Goal: Task Accomplishment & Management: Manage account settings

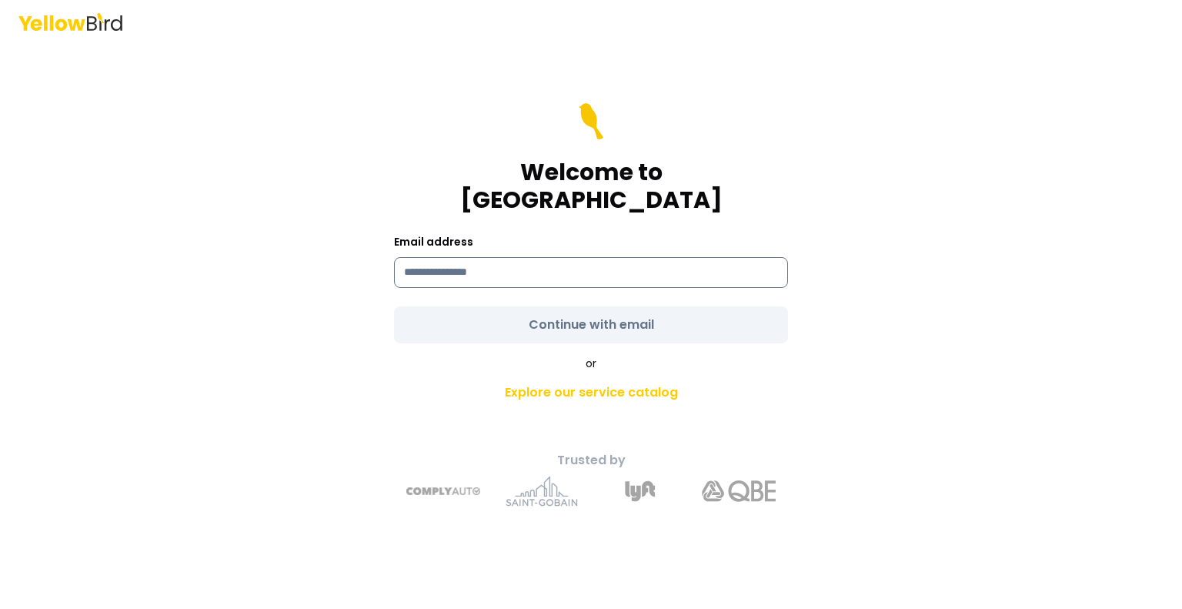
click at [517, 257] on input at bounding box center [591, 272] width 394 height 31
type input "**********"
click at [595, 307] on form "**********" at bounding box center [591, 223] width 394 height 240
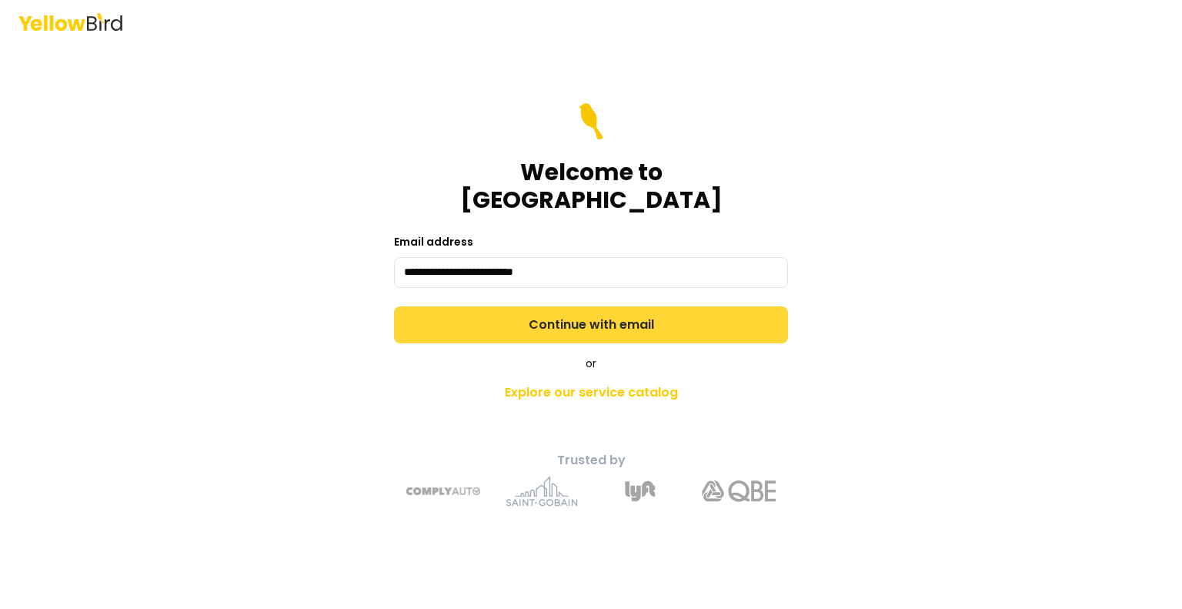
click at [603, 315] on button "Continue with email" at bounding box center [591, 324] width 394 height 37
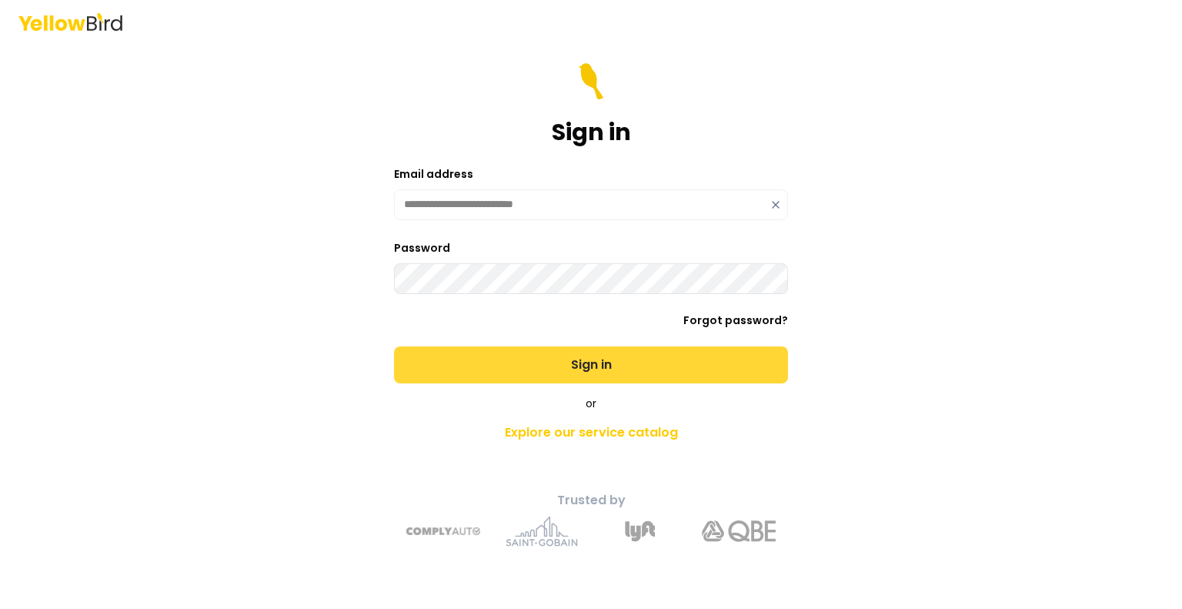
click at [577, 355] on button "Sign in" at bounding box center [591, 364] width 394 height 37
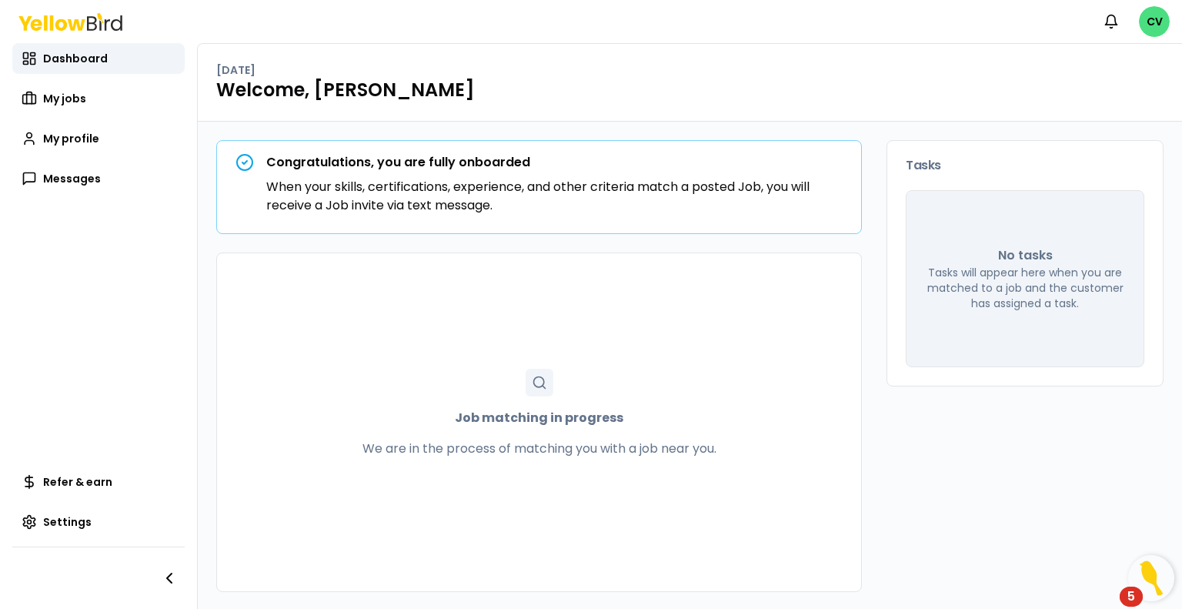
click at [358, 214] on p "When your skills, certifications, experience, and other criteria match a posted…" at bounding box center [554, 196] width 576 height 37
click at [95, 135] on span "My profile" at bounding box center [71, 138] width 56 height 15
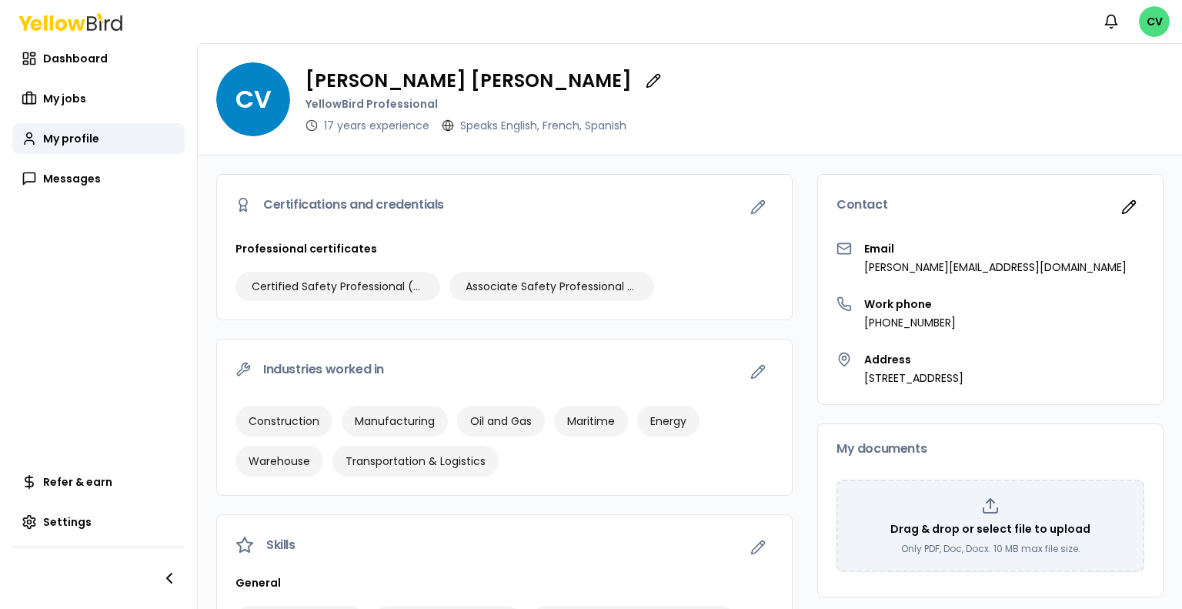
scroll to position [77, 0]
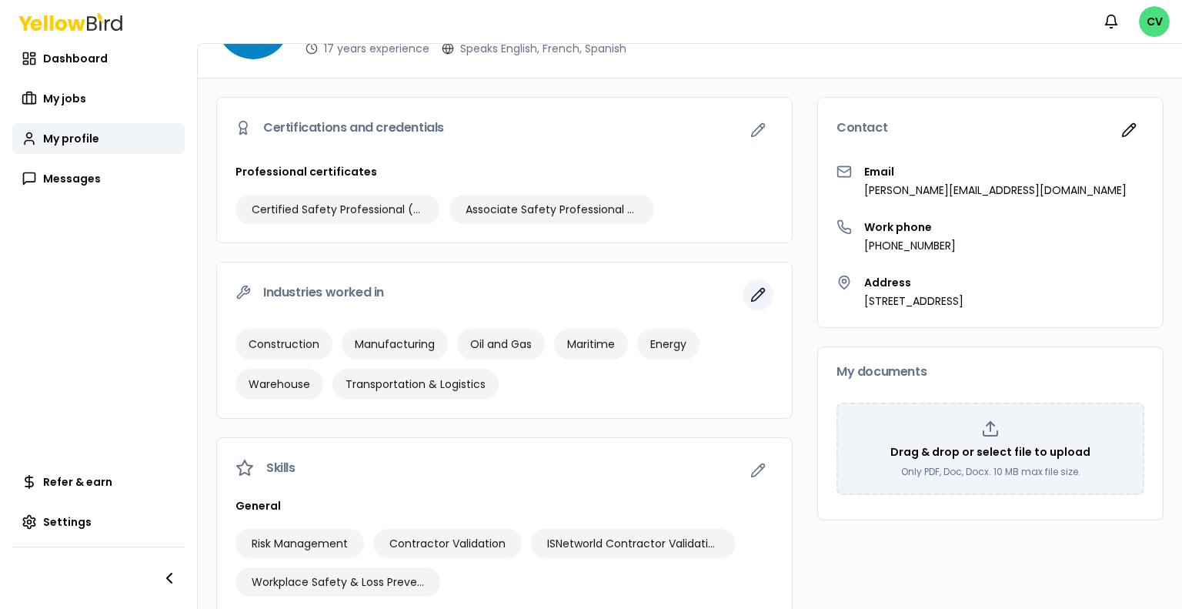
click at [750, 297] on icon "button" at bounding box center [757, 294] width 15 height 15
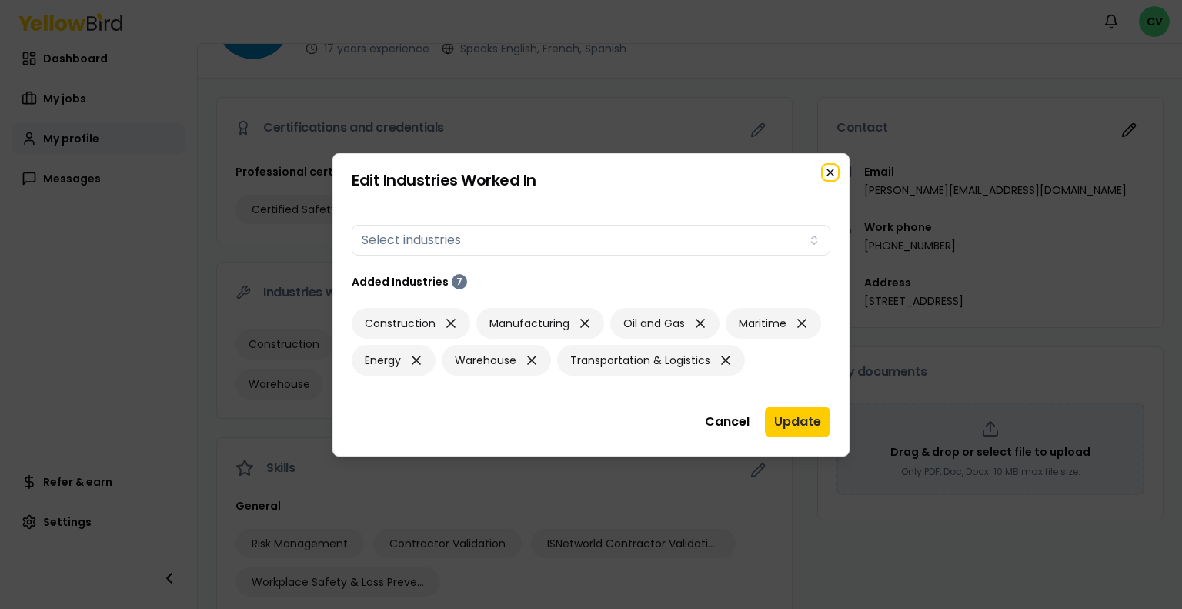
click at [825, 175] on icon "button" at bounding box center [830, 172] width 12 height 12
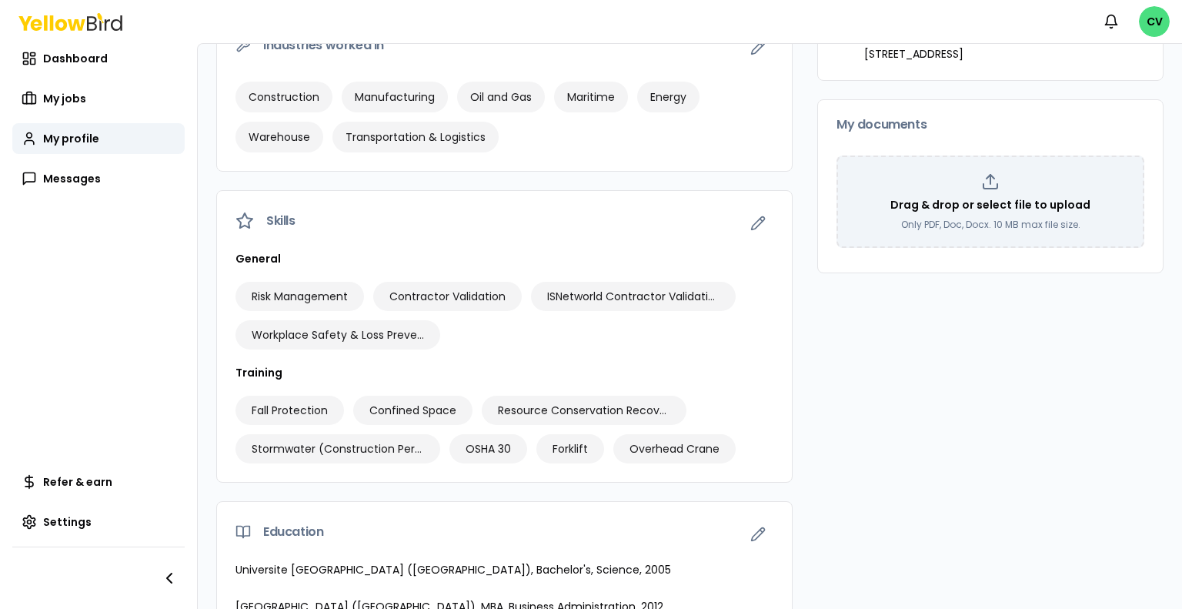
scroll to position [363, 0]
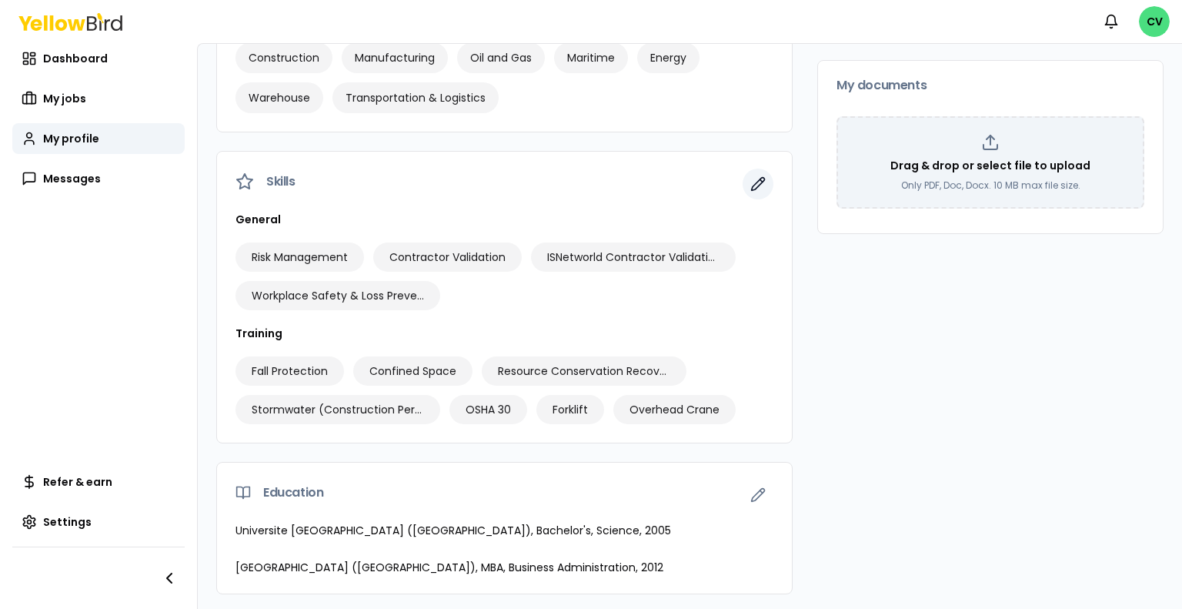
click at [751, 187] on icon "button" at bounding box center [757, 183] width 15 height 15
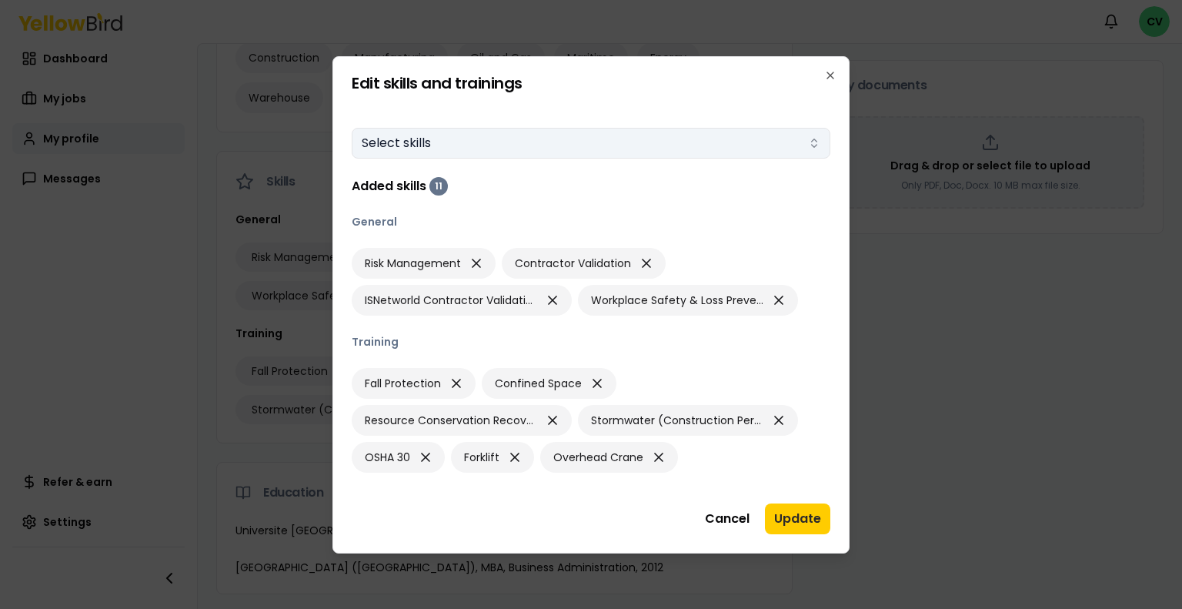
click at [585, 148] on button "Select skills" at bounding box center [591, 143] width 479 height 31
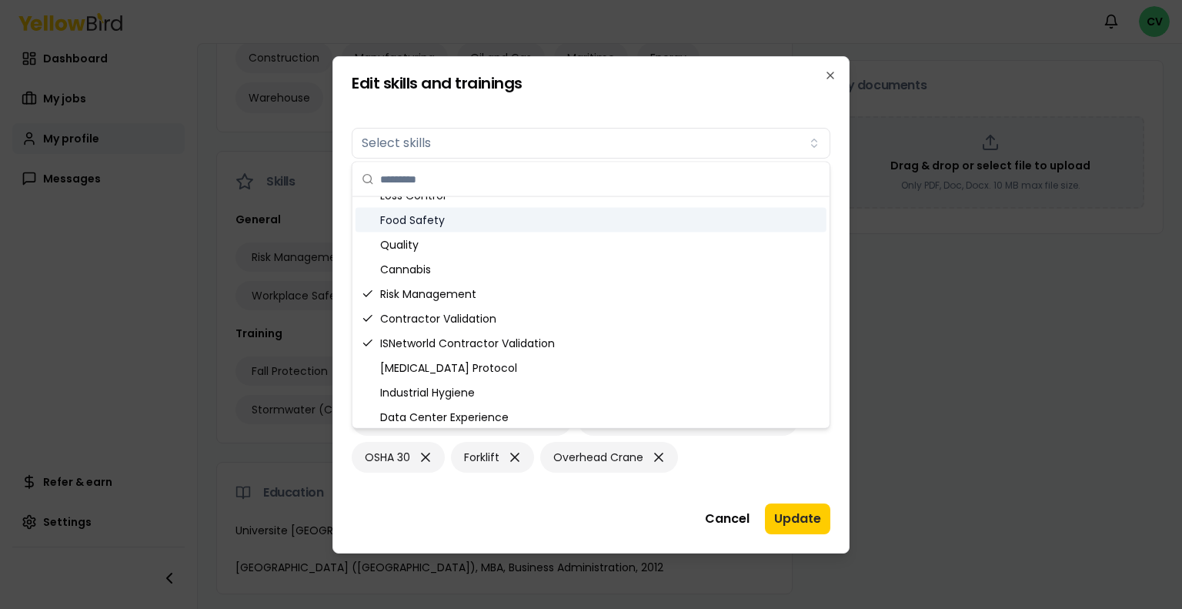
scroll to position [0, 0]
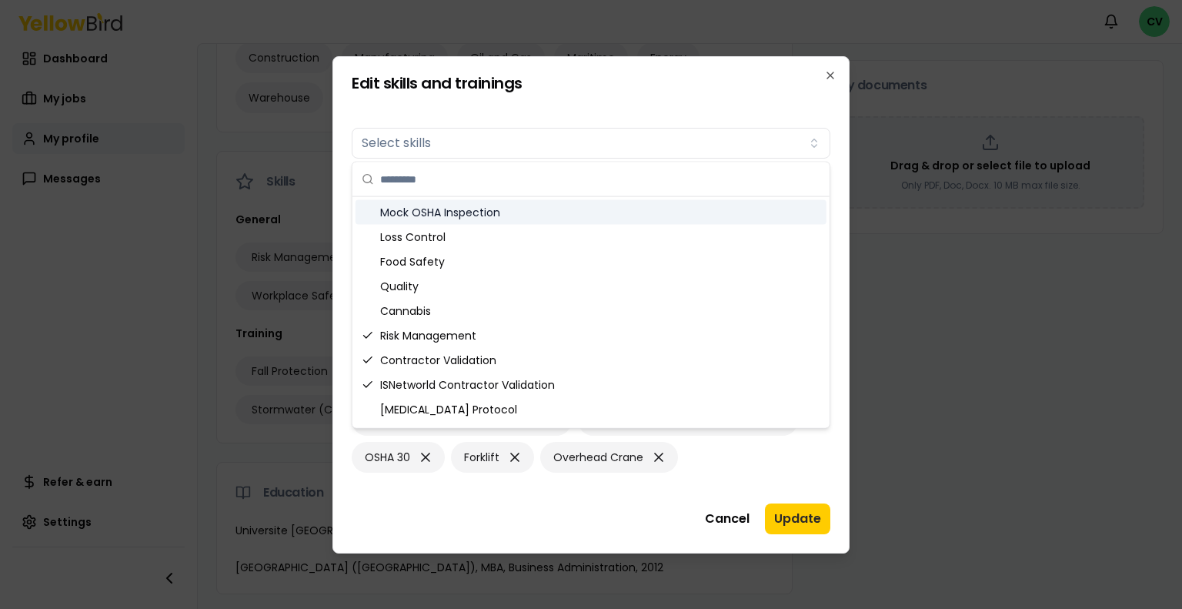
click at [729, 207] on div "Mock OSHA Inspection" at bounding box center [590, 212] width 471 height 25
click at [695, 215] on div "Mock OSHA Inspection" at bounding box center [590, 212] width 471 height 25
click at [582, 175] on input "text" at bounding box center [600, 179] width 440 height 34
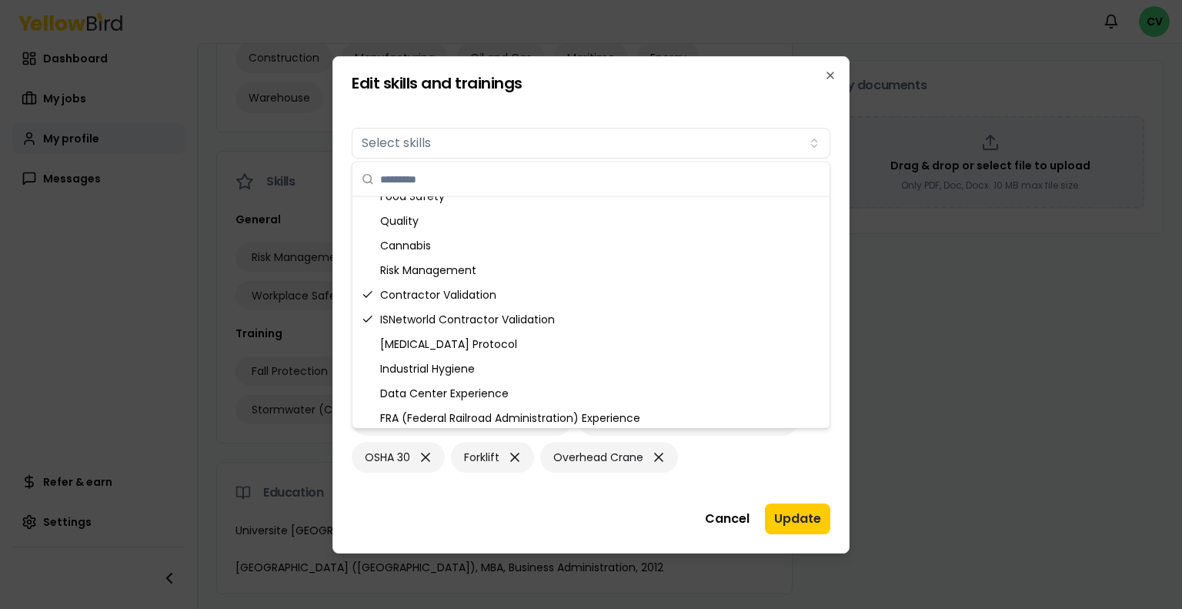
scroll to position [58, 0]
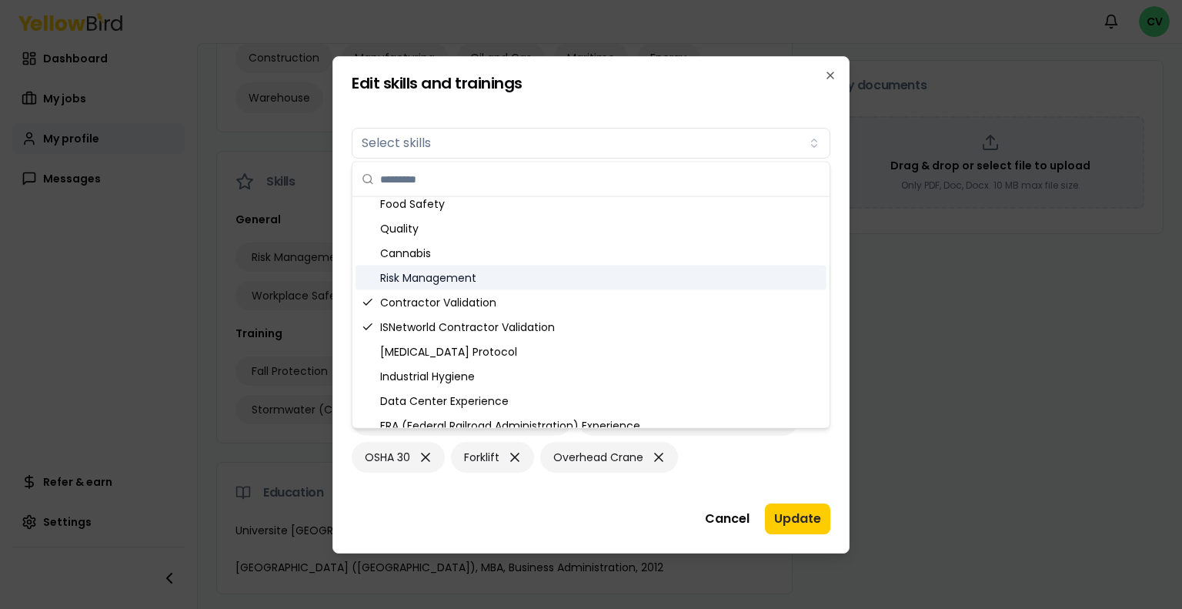
click at [548, 269] on div "Risk Management" at bounding box center [590, 277] width 471 height 25
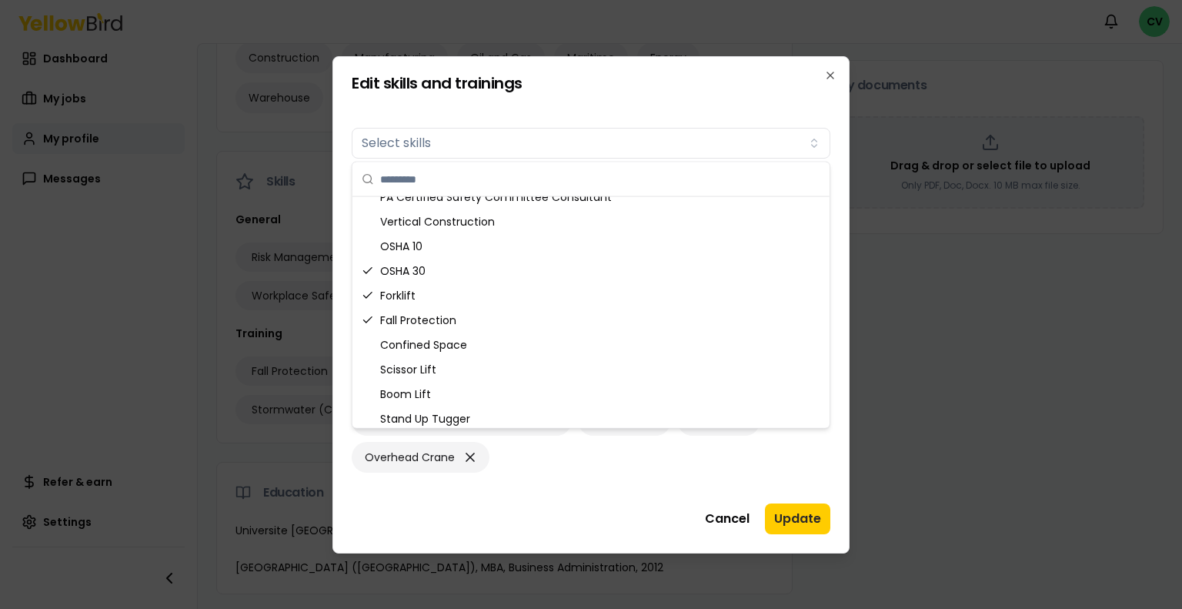
scroll to position [382, 0]
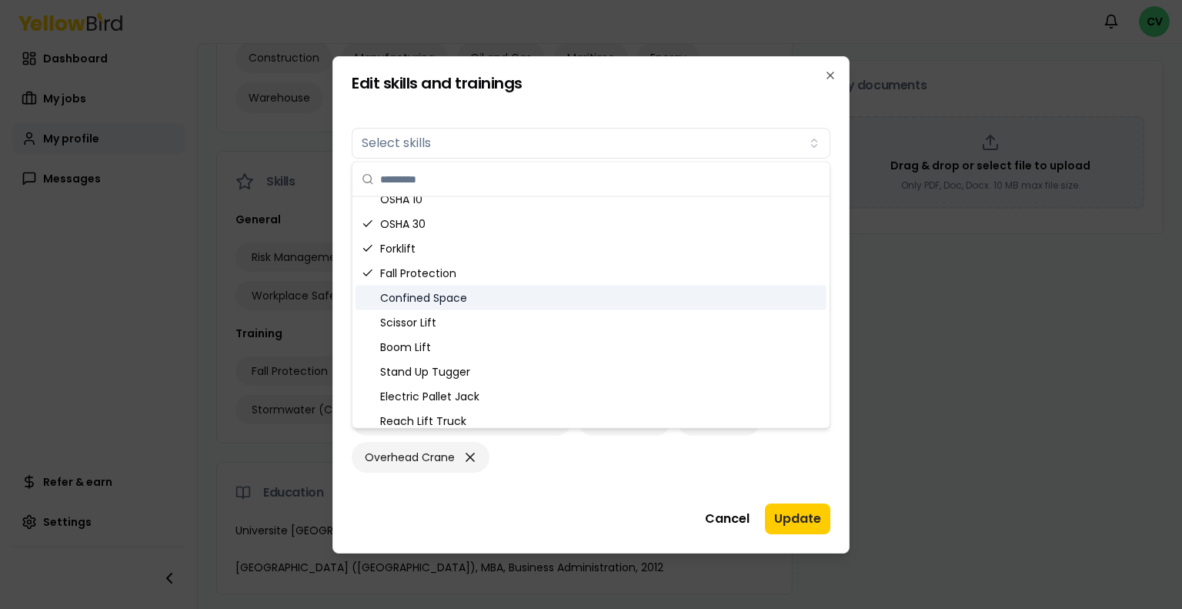
click at [652, 301] on div "Confined Space" at bounding box center [590, 297] width 471 height 25
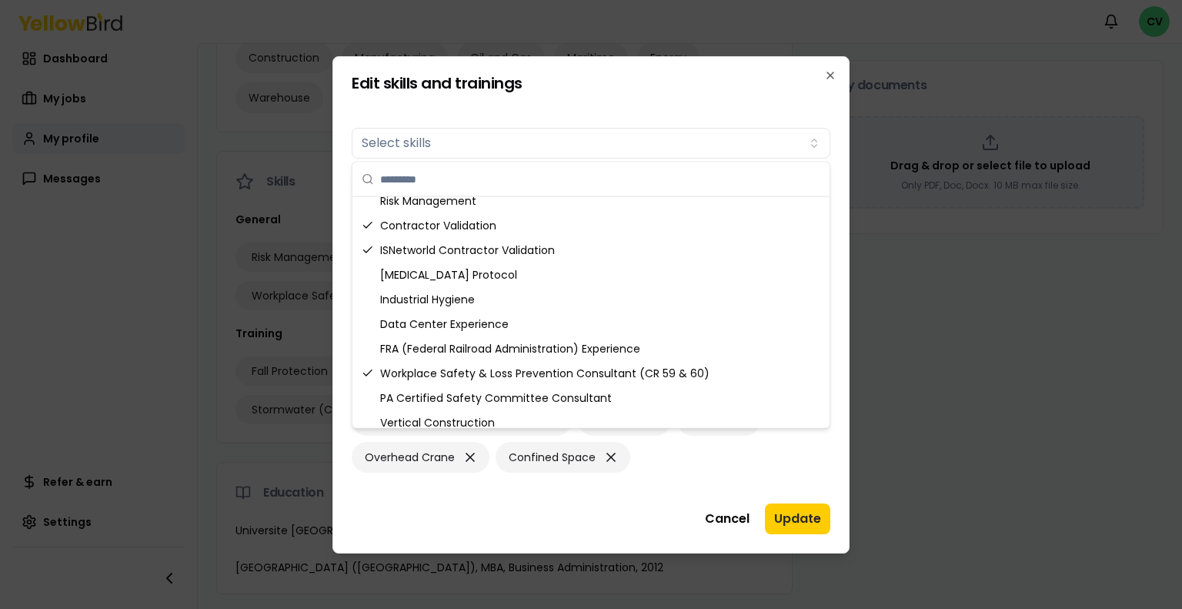
scroll to position [0, 0]
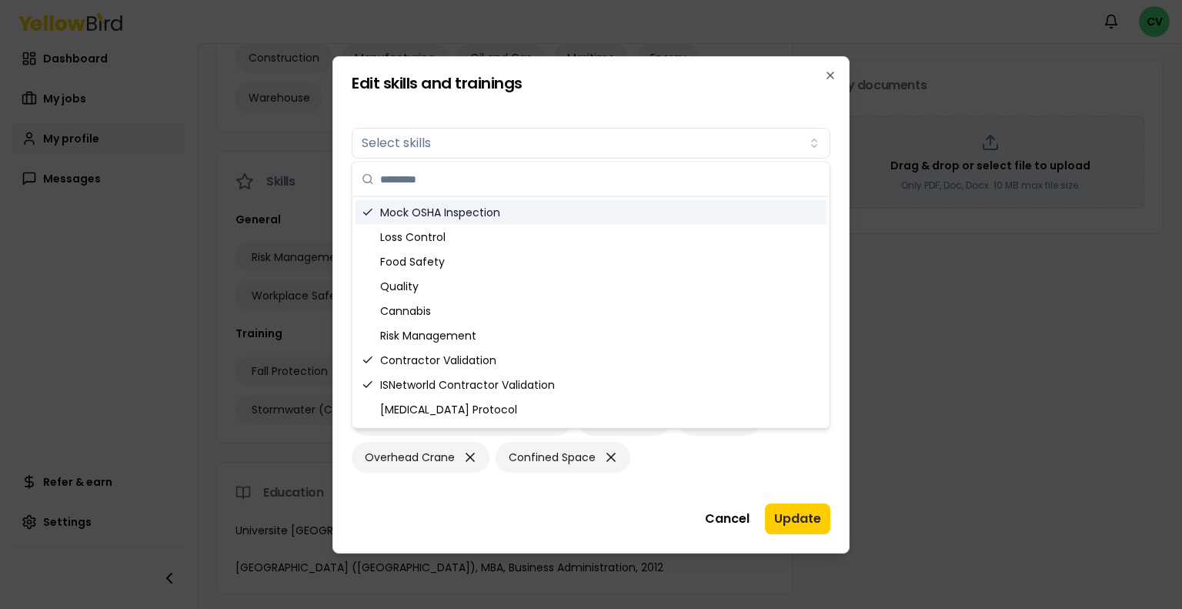
click at [532, 182] on input "text" at bounding box center [600, 179] width 440 height 34
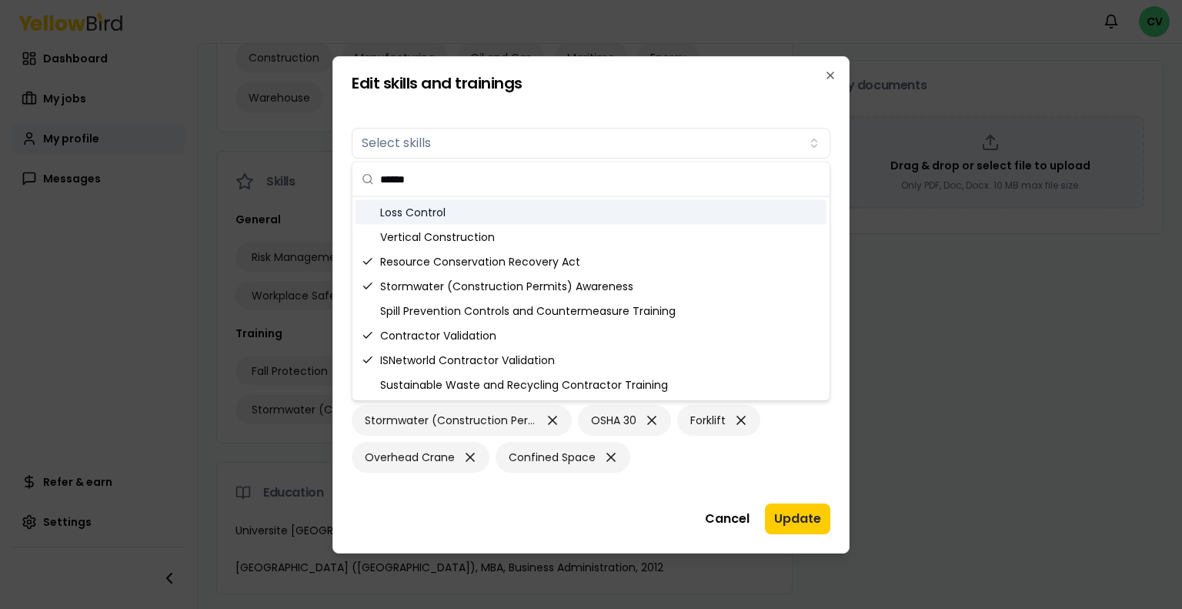
click at [496, 216] on div "Loss Control" at bounding box center [590, 212] width 471 height 25
click at [496, 215] on div "Loss Control" at bounding box center [590, 212] width 471 height 25
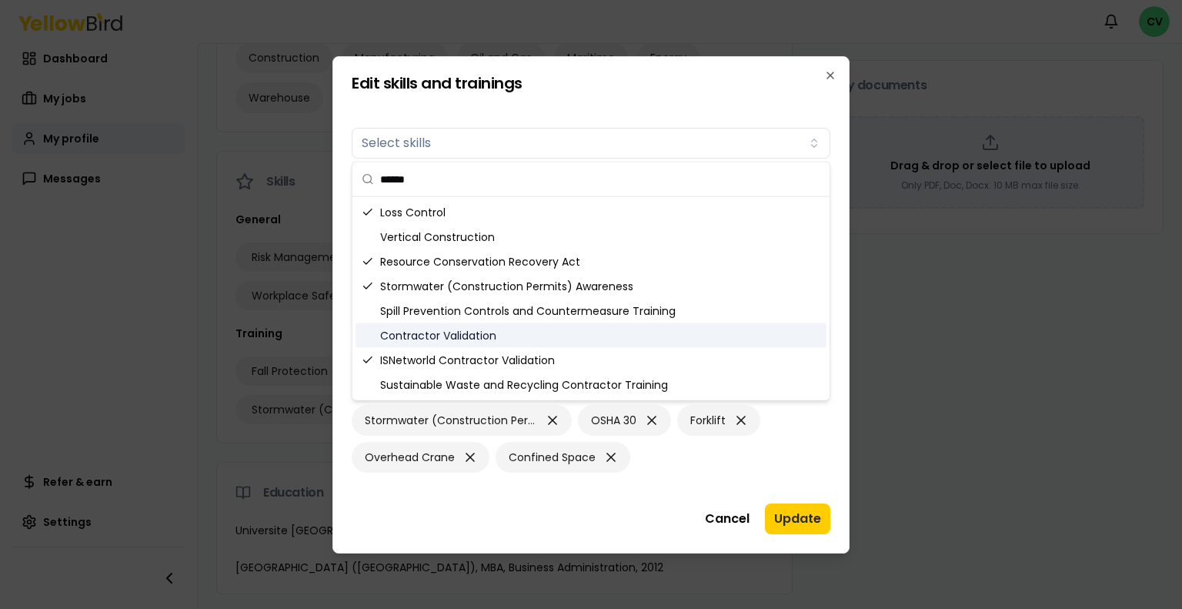
click at [509, 330] on div "Contractor Validation" at bounding box center [590, 335] width 471 height 25
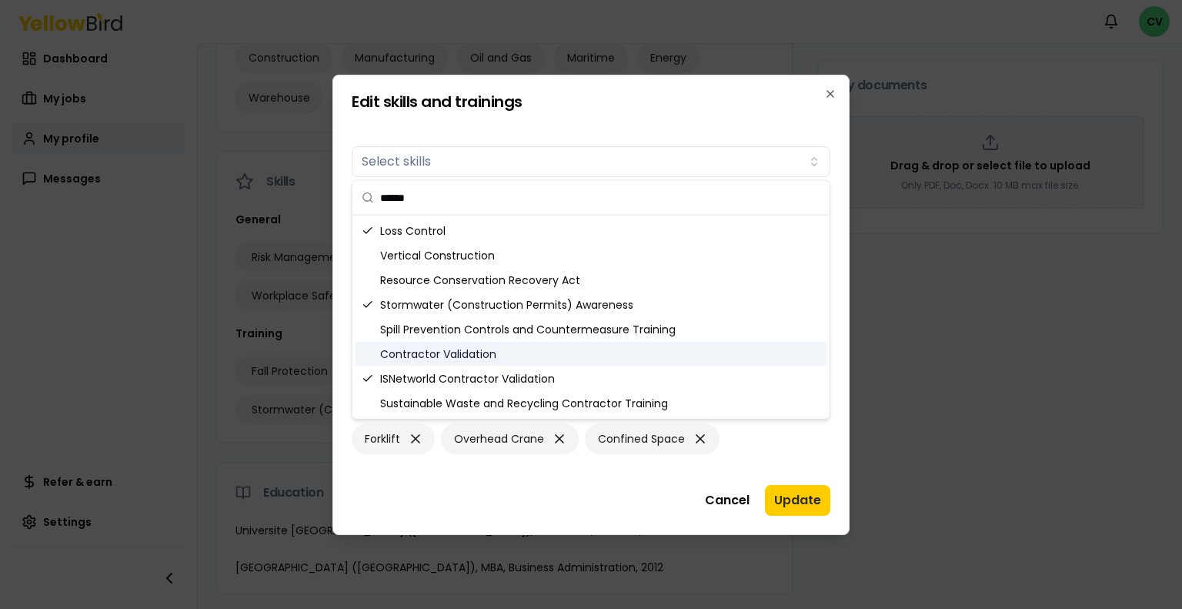
click at [509, 350] on div "Contractor Validation" at bounding box center [590, 354] width 471 height 25
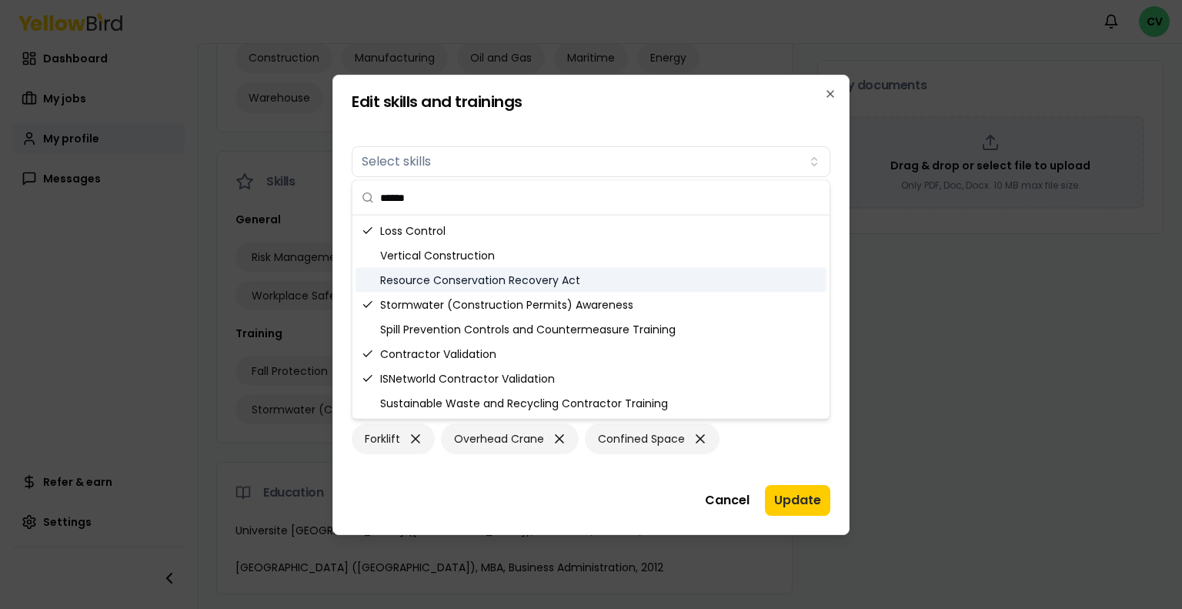
click at [549, 285] on div "Resource Conservation Recovery Act" at bounding box center [590, 280] width 471 height 25
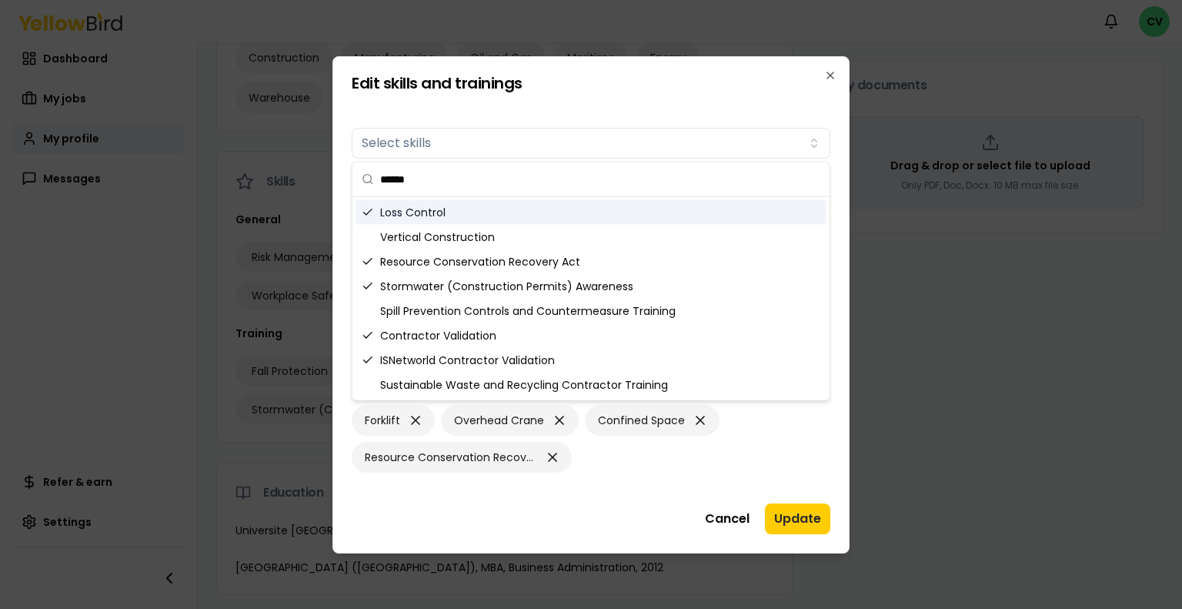
click at [486, 185] on input "******" at bounding box center [600, 179] width 440 height 34
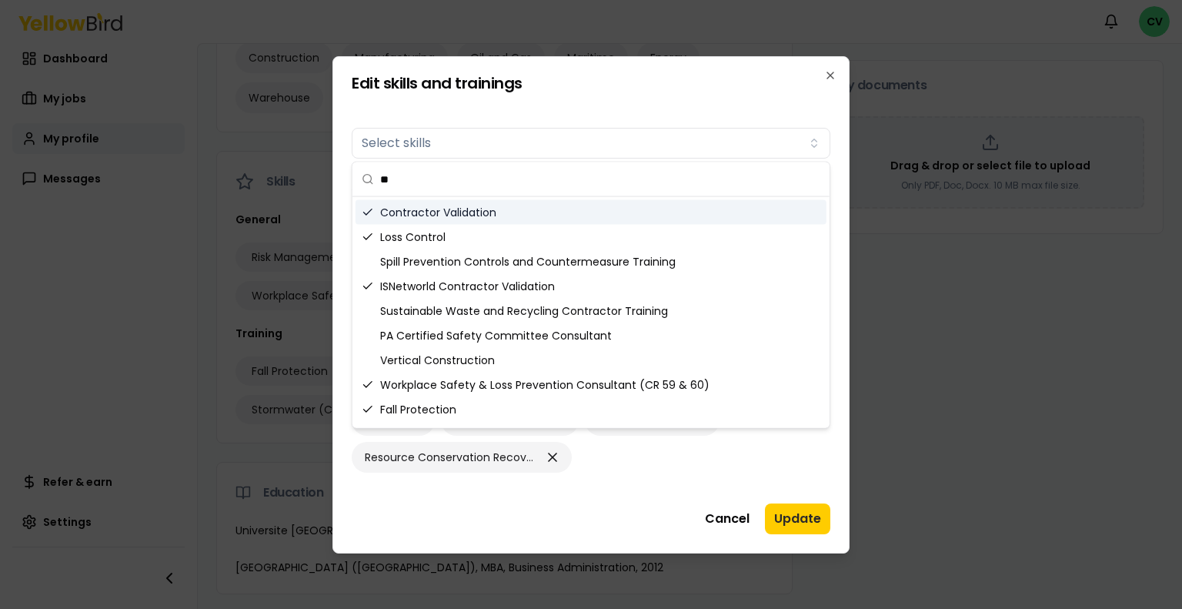
type input "*"
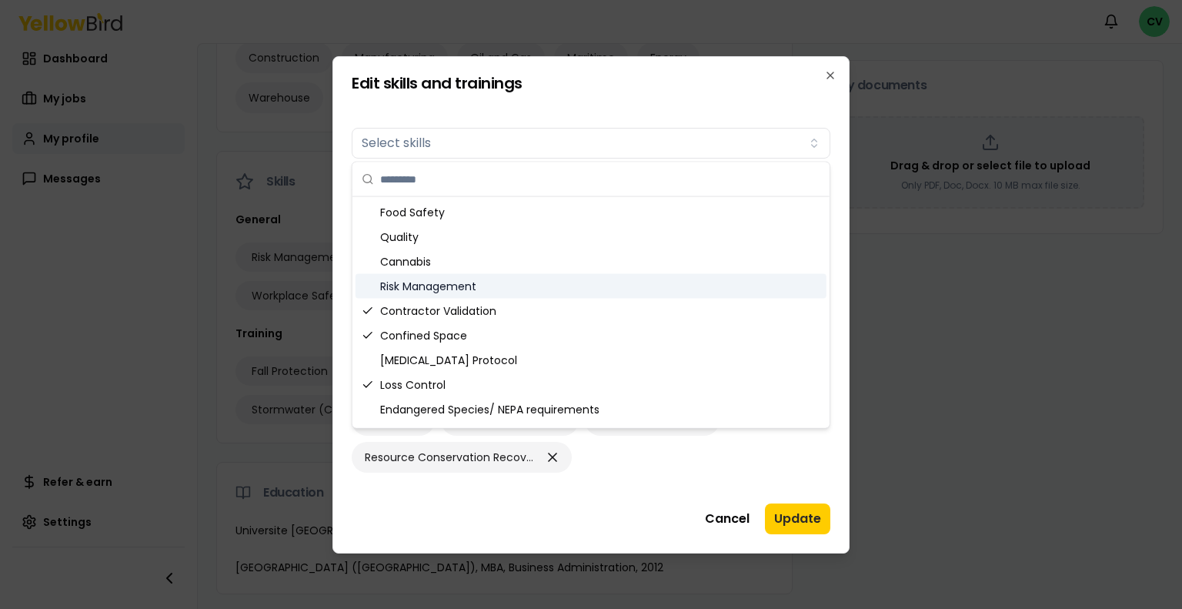
click at [492, 289] on div "Risk Management" at bounding box center [590, 286] width 471 height 25
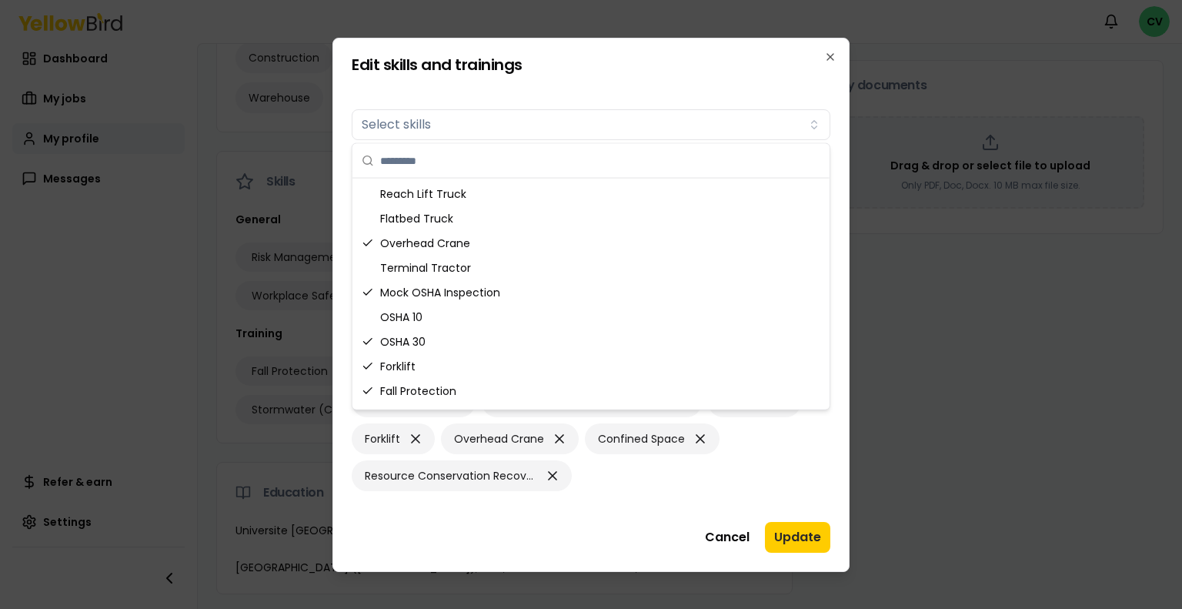
scroll to position [637, 0]
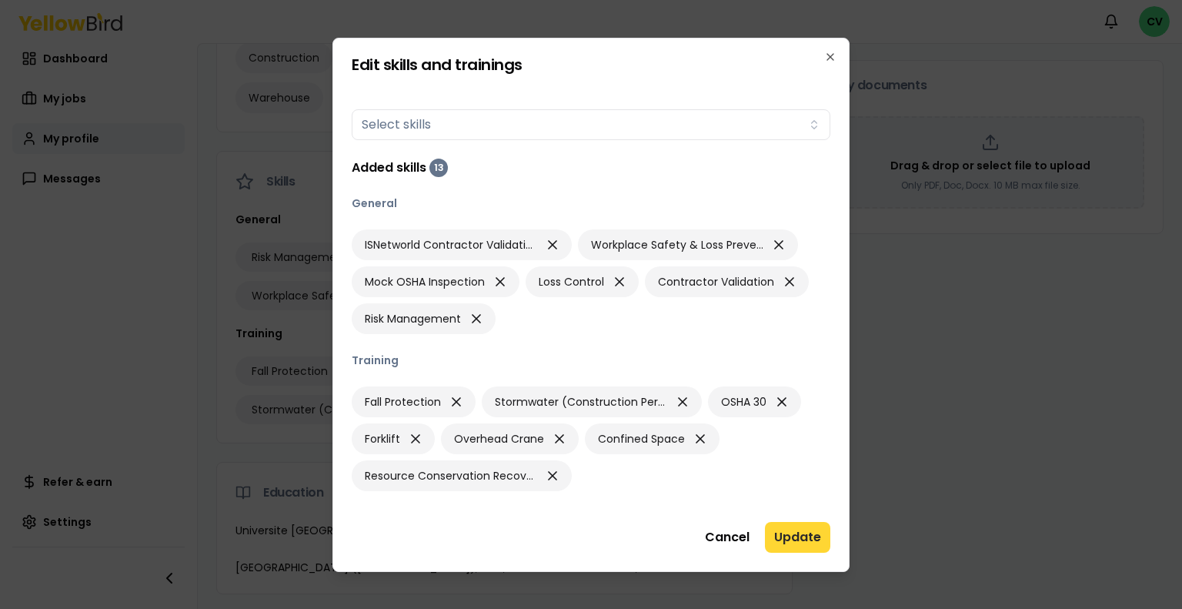
click at [800, 532] on button "Update" at bounding box center [797, 537] width 65 height 31
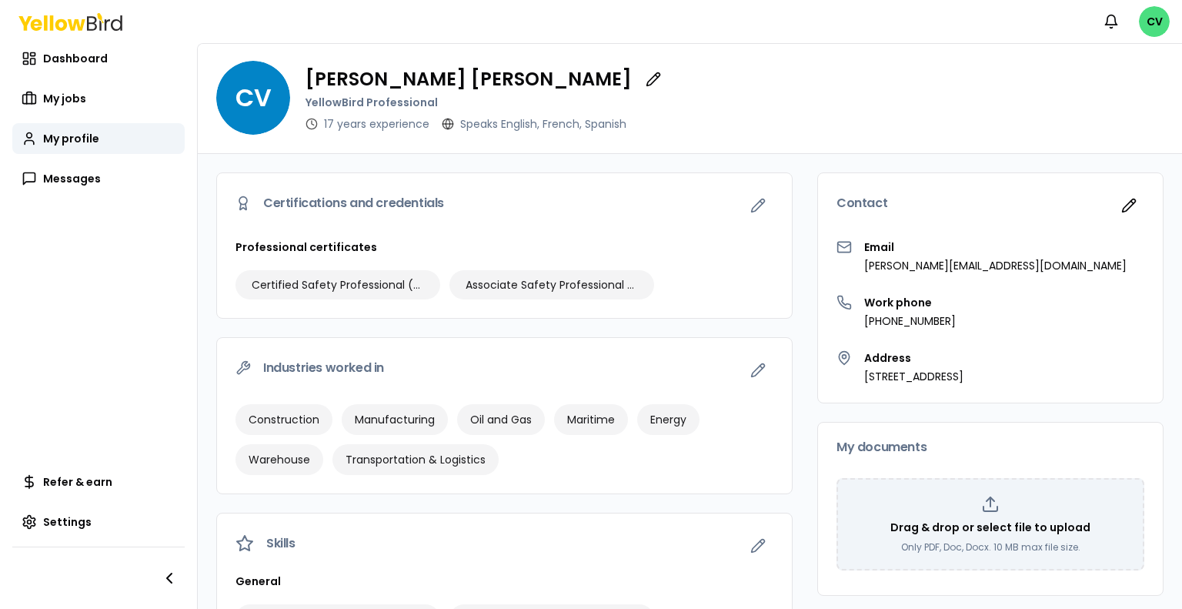
scroll to position [0, 0]
click at [944, 470] on div "My documents" at bounding box center [990, 448] width 345 height 49
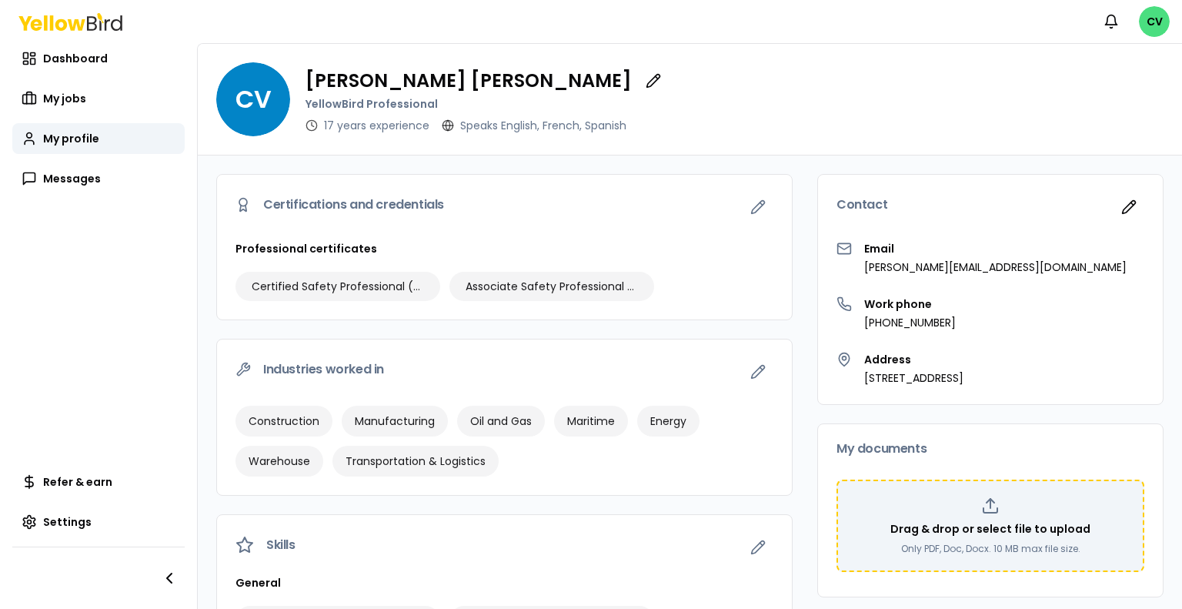
click at [969, 514] on div "Drag & drop or select file to upload Only PDF, Doc, Docx. 10 MB max file size." at bounding box center [990, 525] width 280 height 58
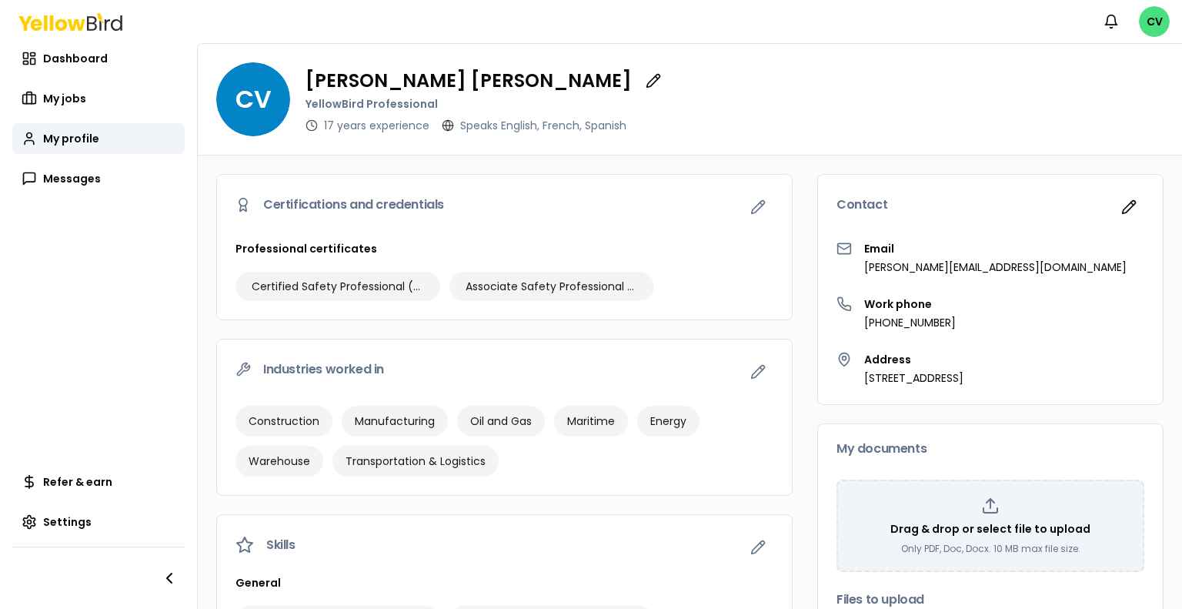
scroll to position [154, 0]
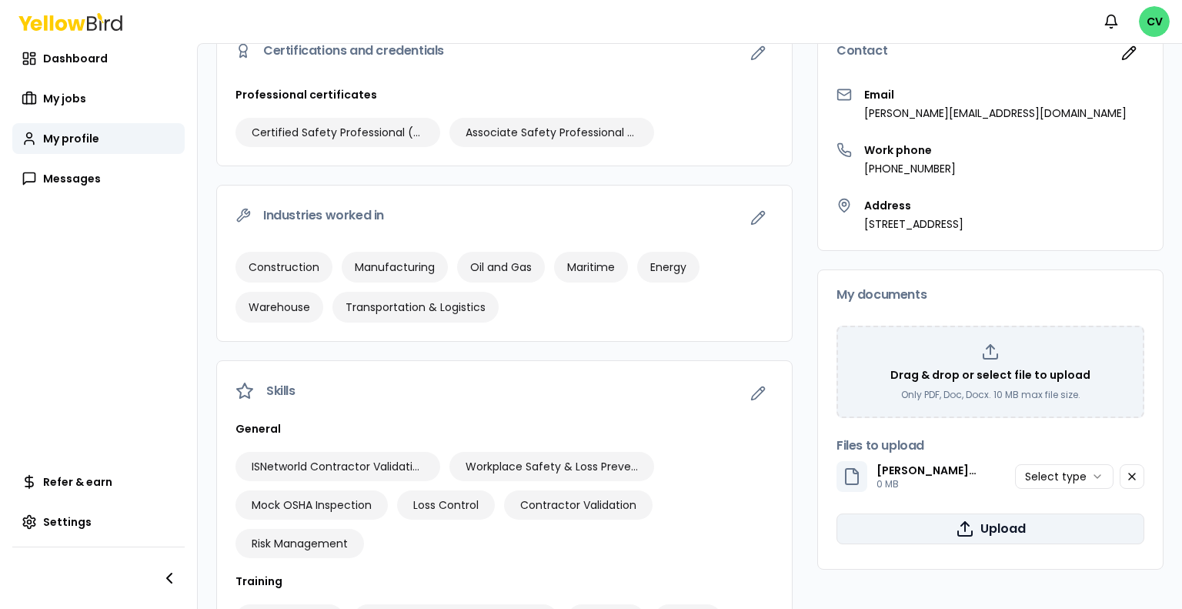
click at [1049, 522] on button "Upload" at bounding box center [990, 528] width 308 height 31
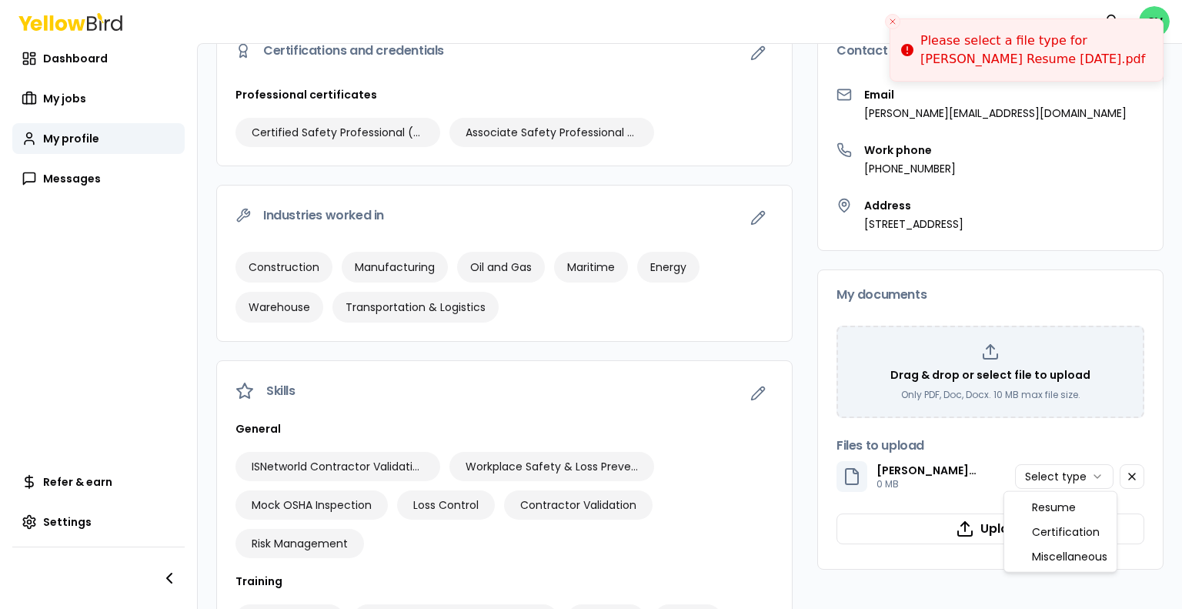
click at [1082, 474] on html "Please select a file type for Charles Vincent Resume August 2025.pdf Notificati…" at bounding box center [591, 304] width 1182 height 609
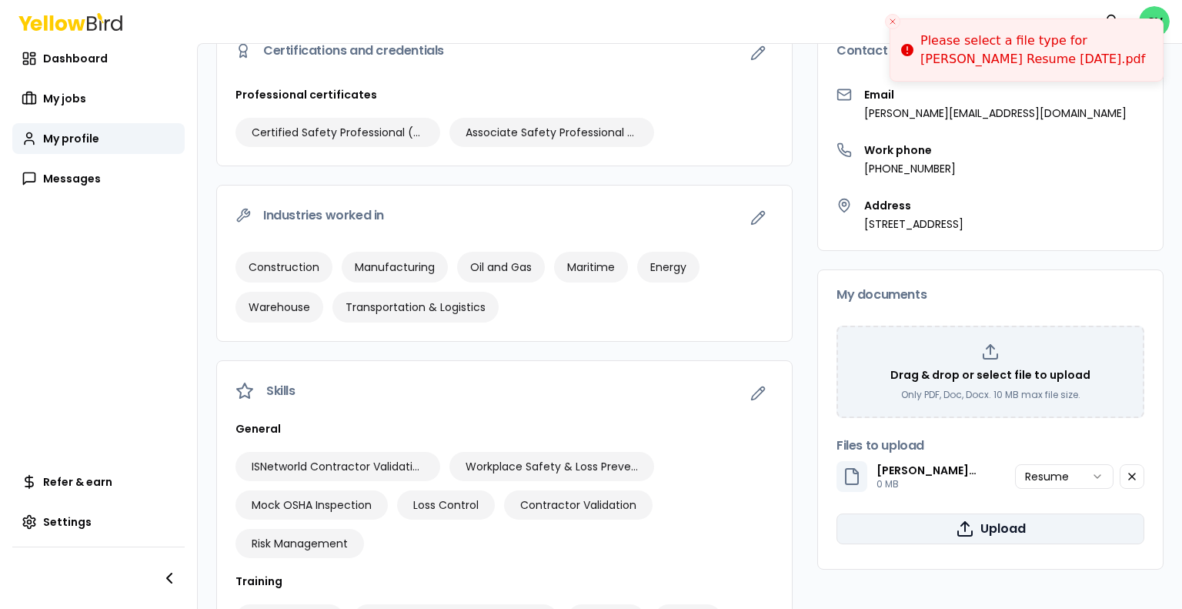
click at [1003, 525] on button "Upload" at bounding box center [990, 528] width 308 height 31
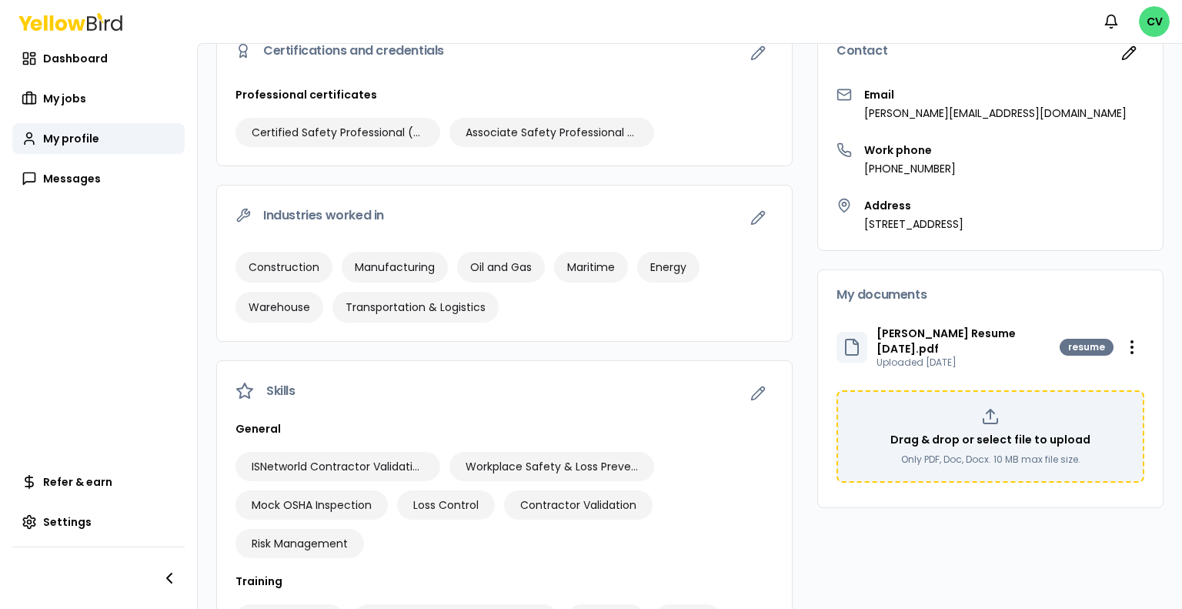
click at [1035, 453] on p "Only PDF, Doc, Docx. 10 MB max file size." at bounding box center [990, 459] width 179 height 12
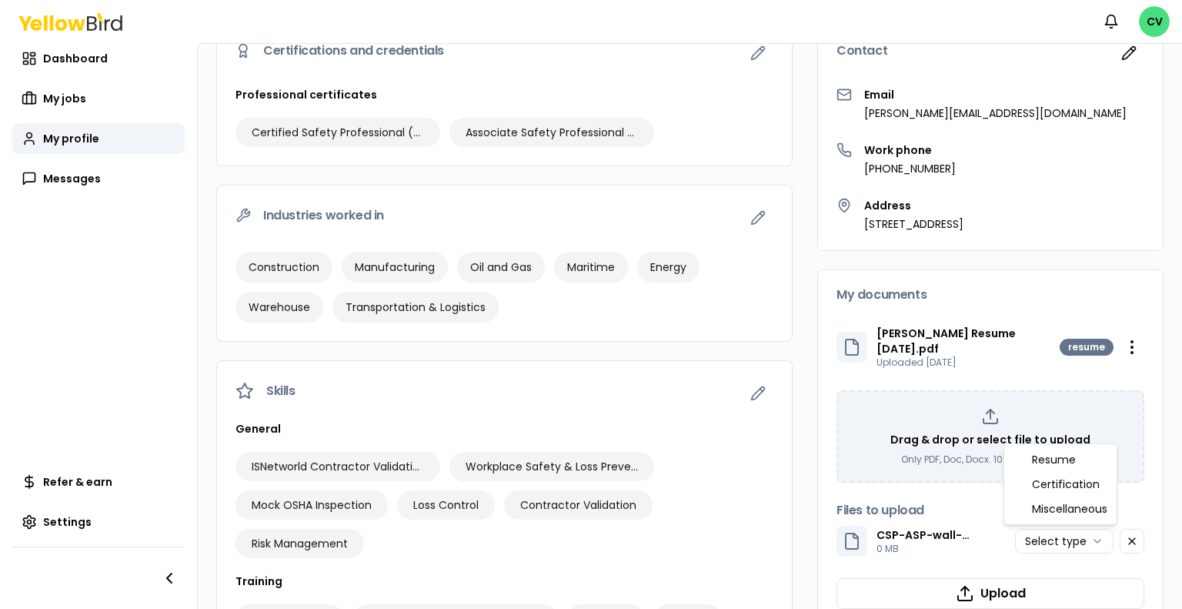
click at [1060, 542] on html "Notifications CV Dashboard My jobs My profile Messages Refer & earn Settings CV…" at bounding box center [591, 304] width 1182 height 609
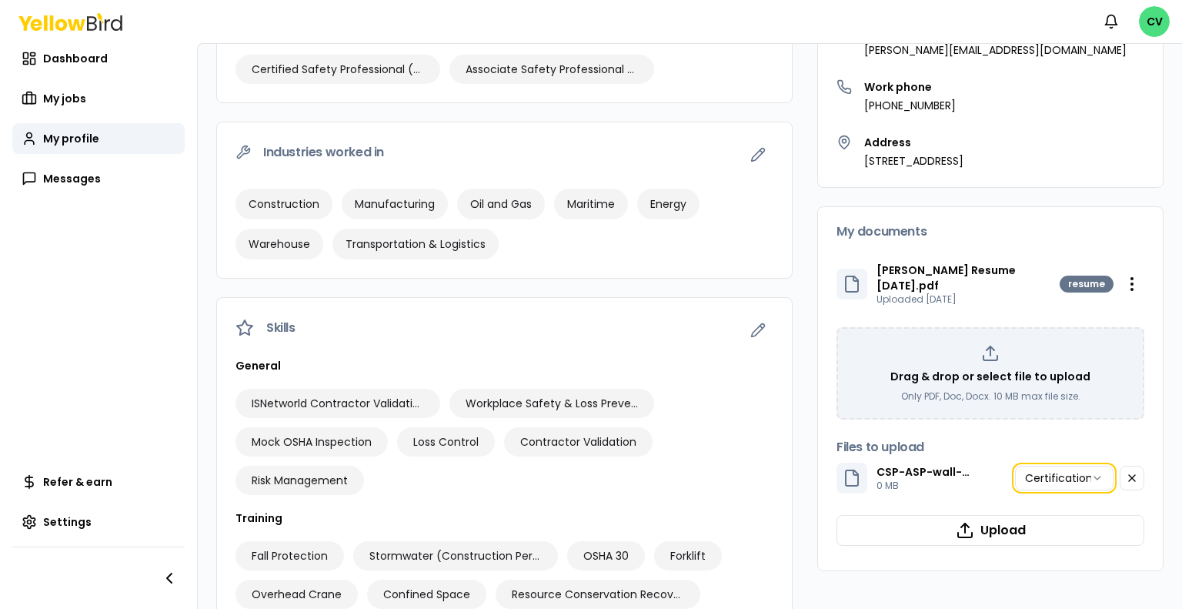
scroll to position [308, 0]
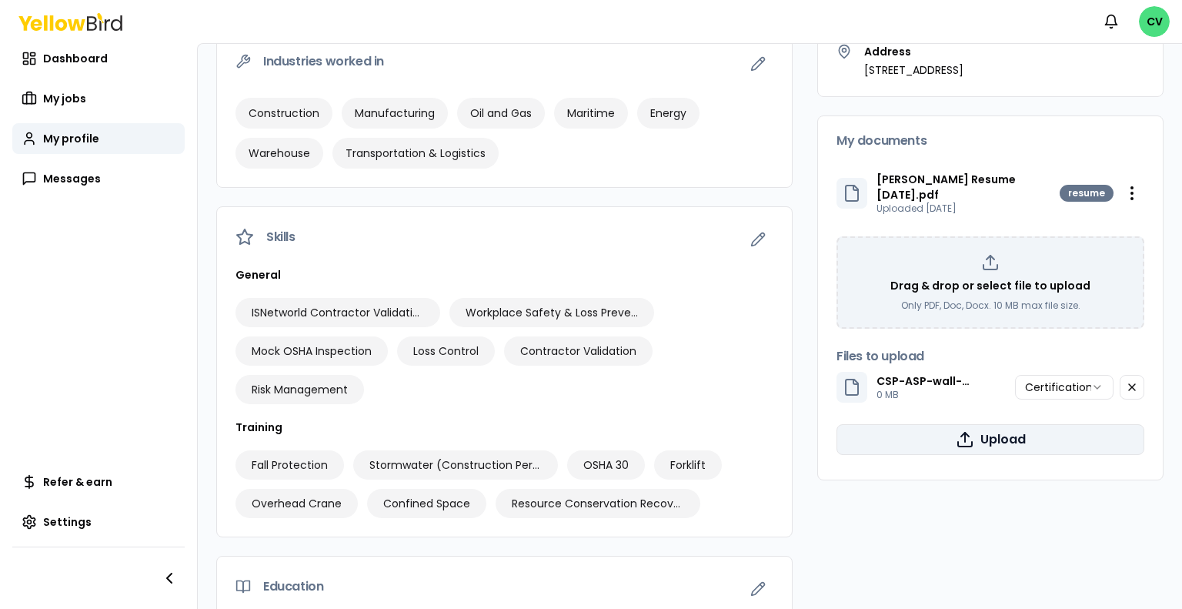
click at [988, 439] on button "Upload" at bounding box center [990, 439] width 308 height 31
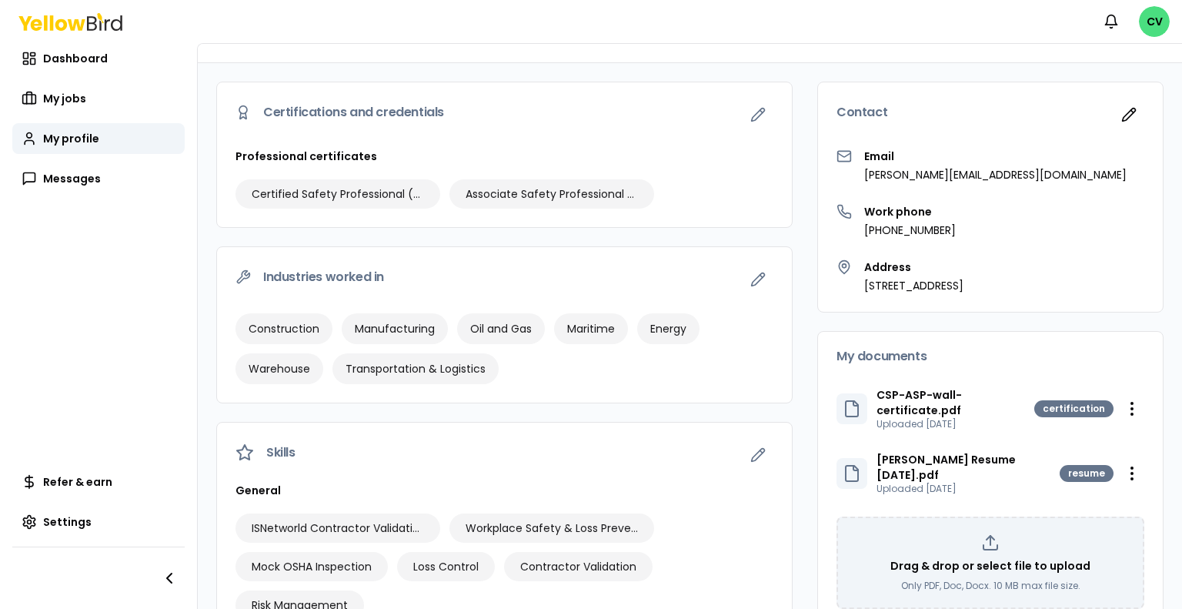
scroll to position [0, 0]
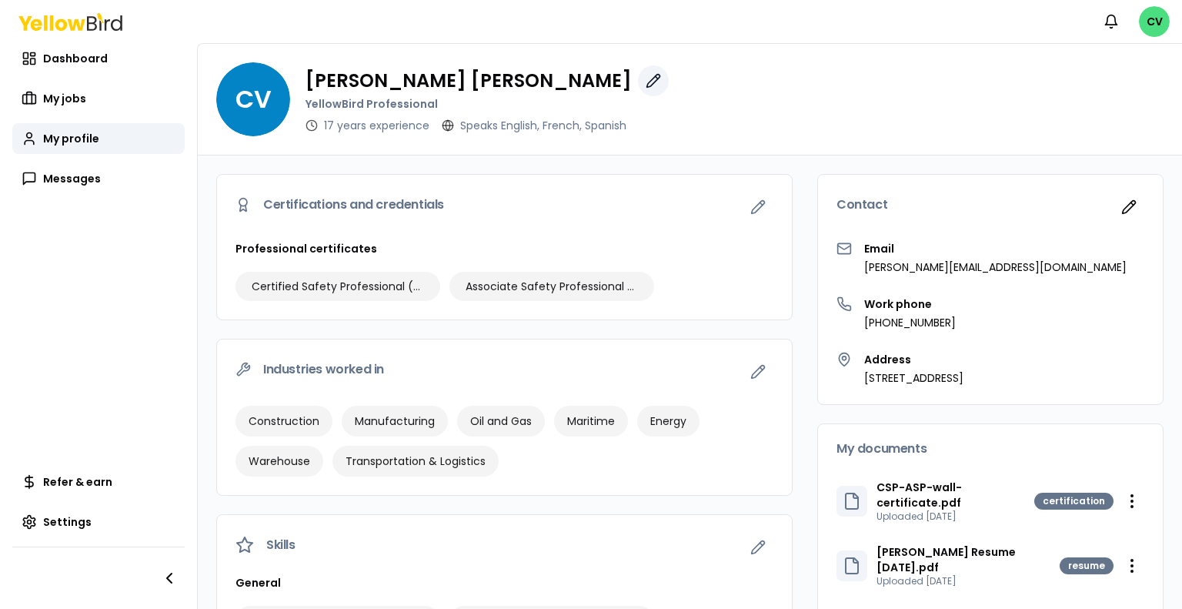
click at [638, 89] on button "button" at bounding box center [653, 80] width 31 height 31
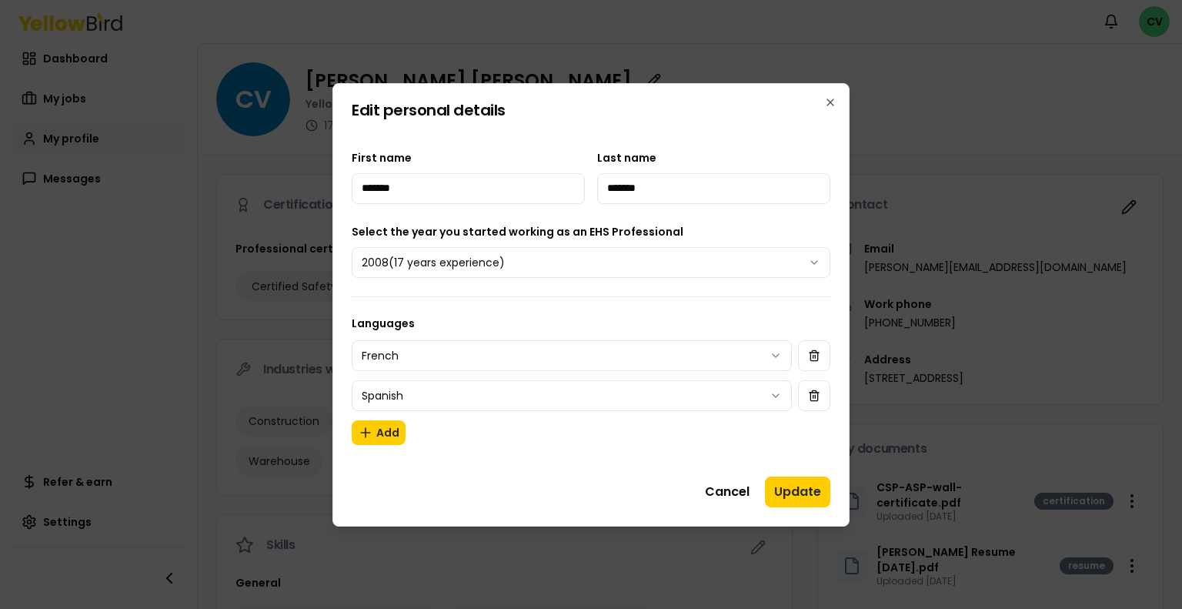
click at [840, 104] on div "**********" at bounding box center [590, 304] width 517 height 443
click at [838, 104] on div "**********" at bounding box center [590, 304] width 517 height 443
click at [826, 102] on icon "button" at bounding box center [830, 102] width 12 height 12
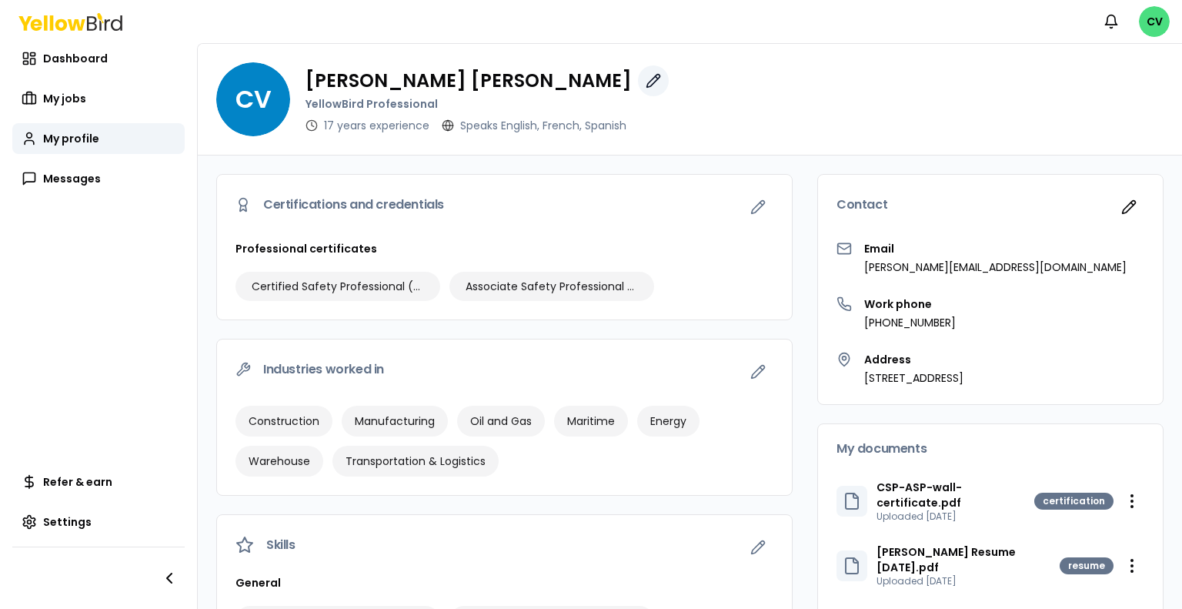
click at [645, 85] on icon "button" at bounding box center [652, 80] width 15 height 15
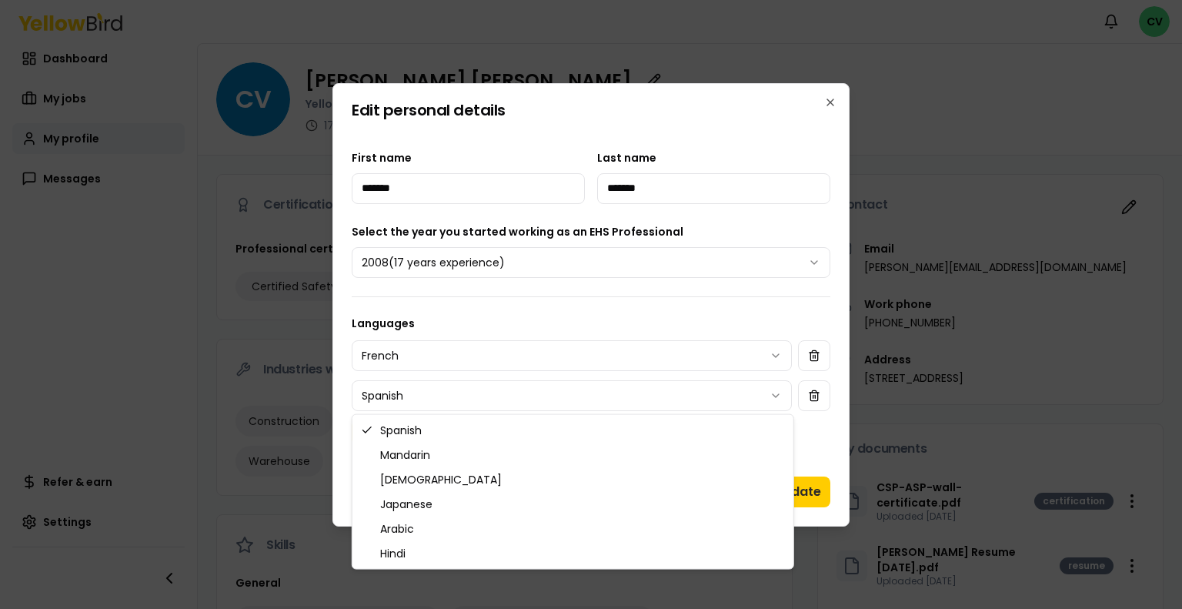
click at [511, 397] on body "Notifications CV Dashboard My jobs My profile Messages Refer & earn Settings CV…" at bounding box center [591, 304] width 1182 height 609
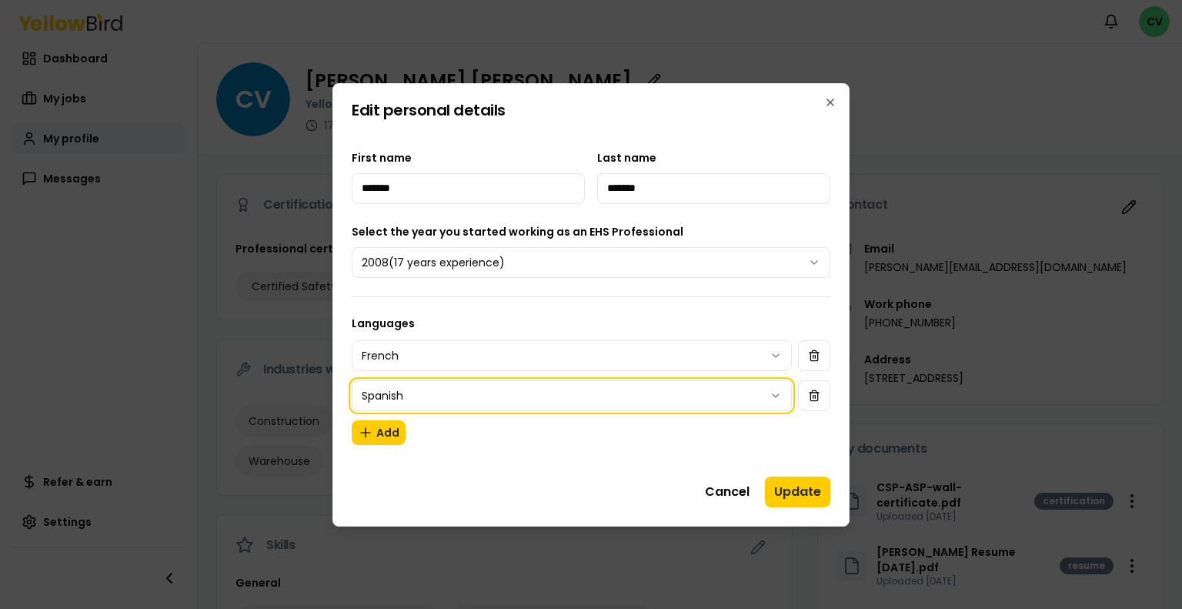
click at [591, 289] on body "Notifications CV Dashboard My jobs My profile Messages Refer & earn Settings CV…" at bounding box center [591, 304] width 1182 height 609
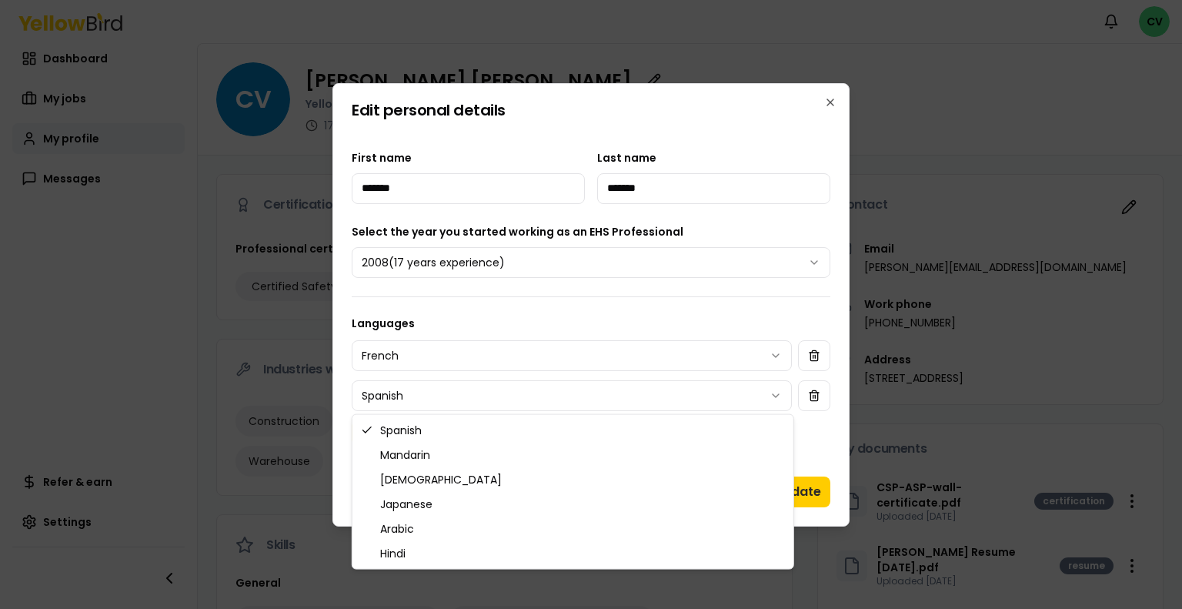
click at [512, 391] on body "Notifications CV Dashboard My jobs My profile Messages Refer & earn Settings CV…" at bounding box center [591, 304] width 1182 height 609
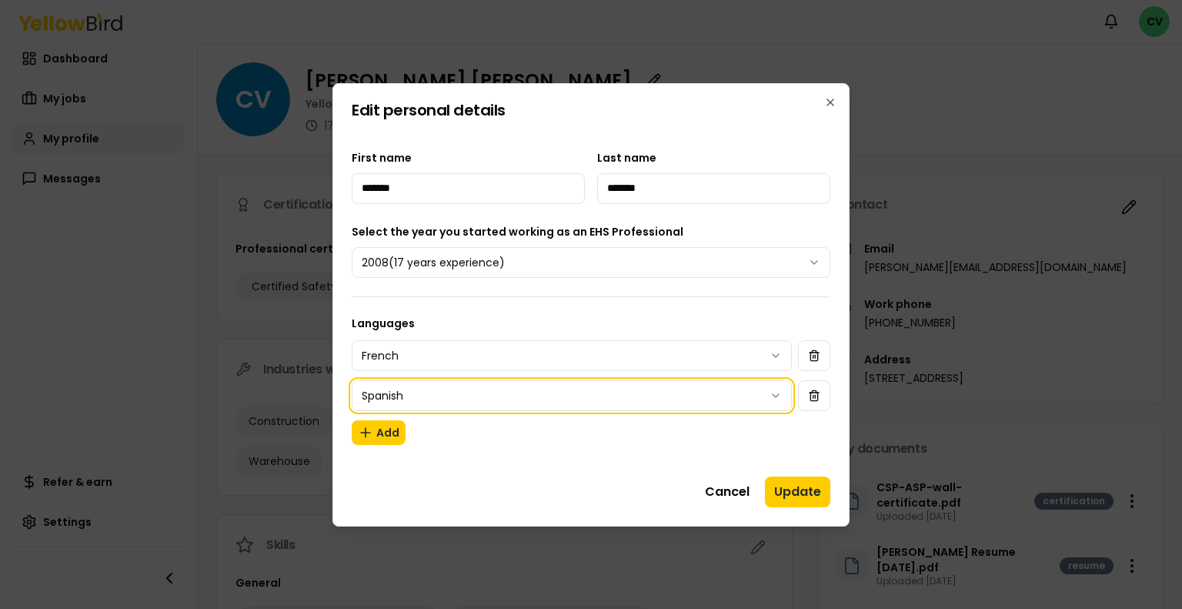
click at [599, 177] on body "Notifications CV Dashboard My jobs My profile Messages Refer & earn Settings CV…" at bounding box center [591, 304] width 1182 height 609
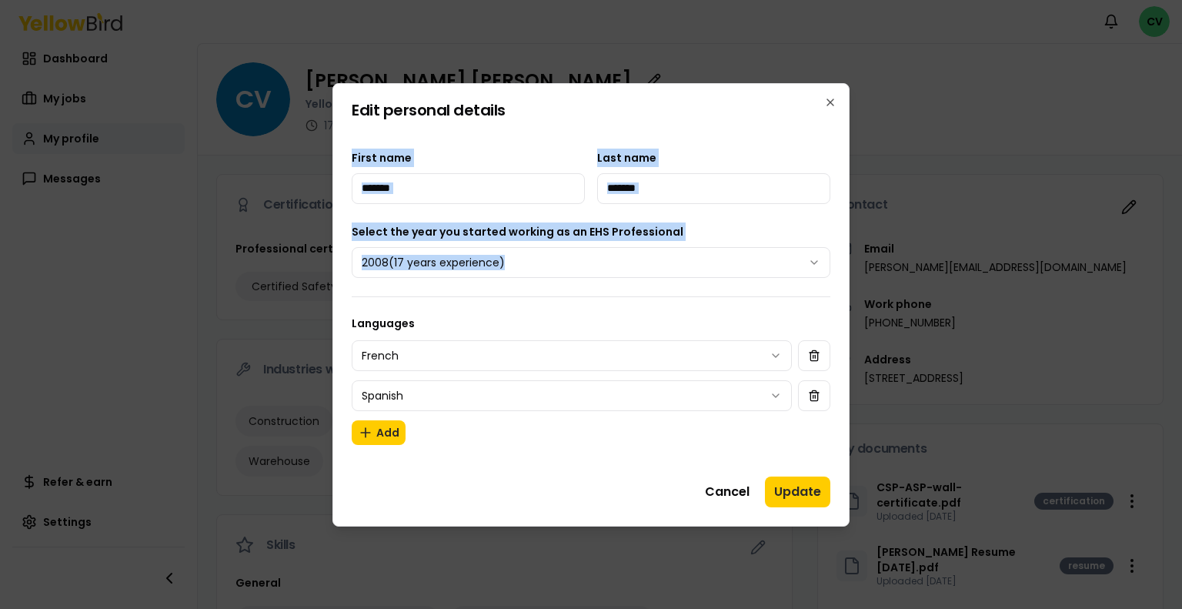
drag, startPoint x: 529, startPoint y: 85, endPoint x: 552, endPoint y: 289, distance: 205.1
click at [550, 293] on div "**********" at bounding box center [590, 304] width 517 height 443
click at [840, 108] on div "**********" at bounding box center [590, 304] width 517 height 443
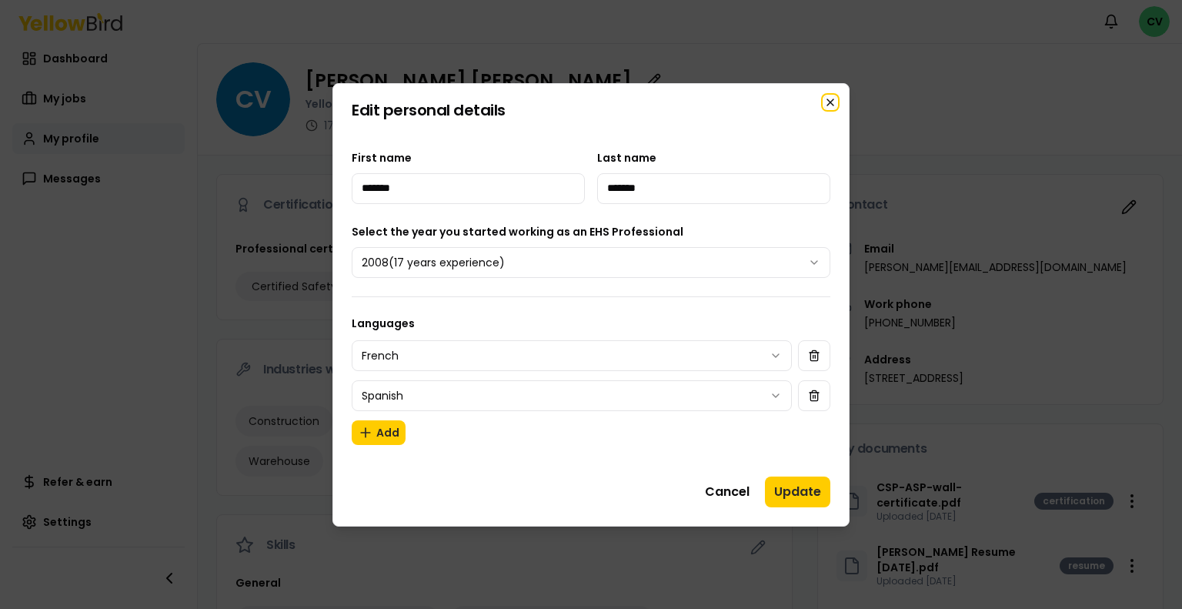
click at [825, 105] on icon "button" at bounding box center [830, 102] width 12 height 12
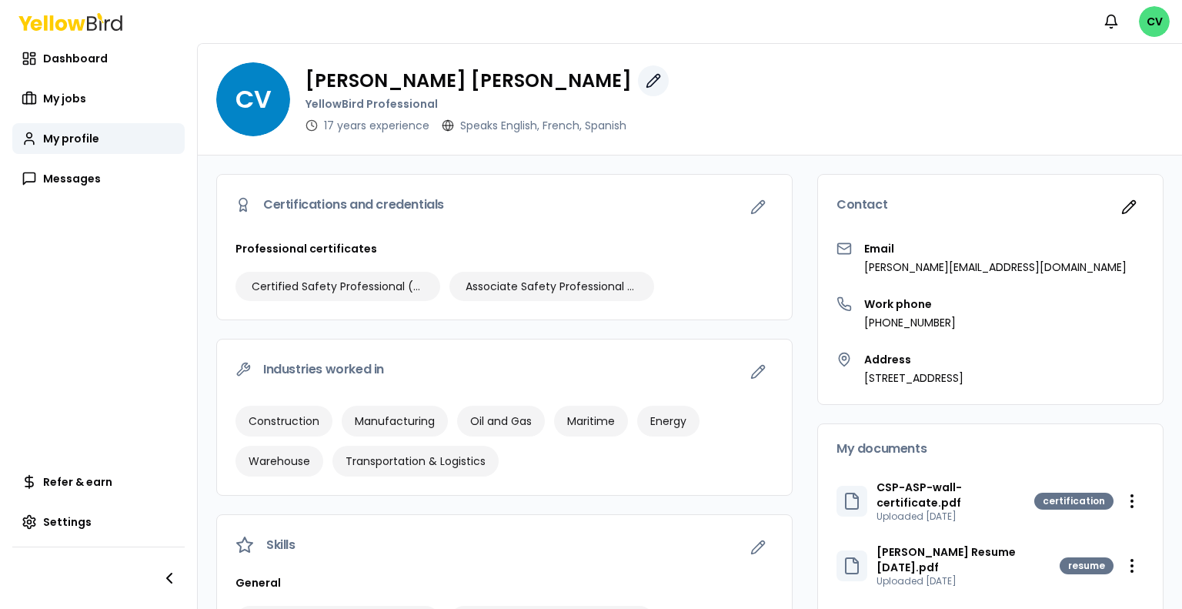
click at [645, 73] on icon "button" at bounding box center [652, 80] width 15 height 15
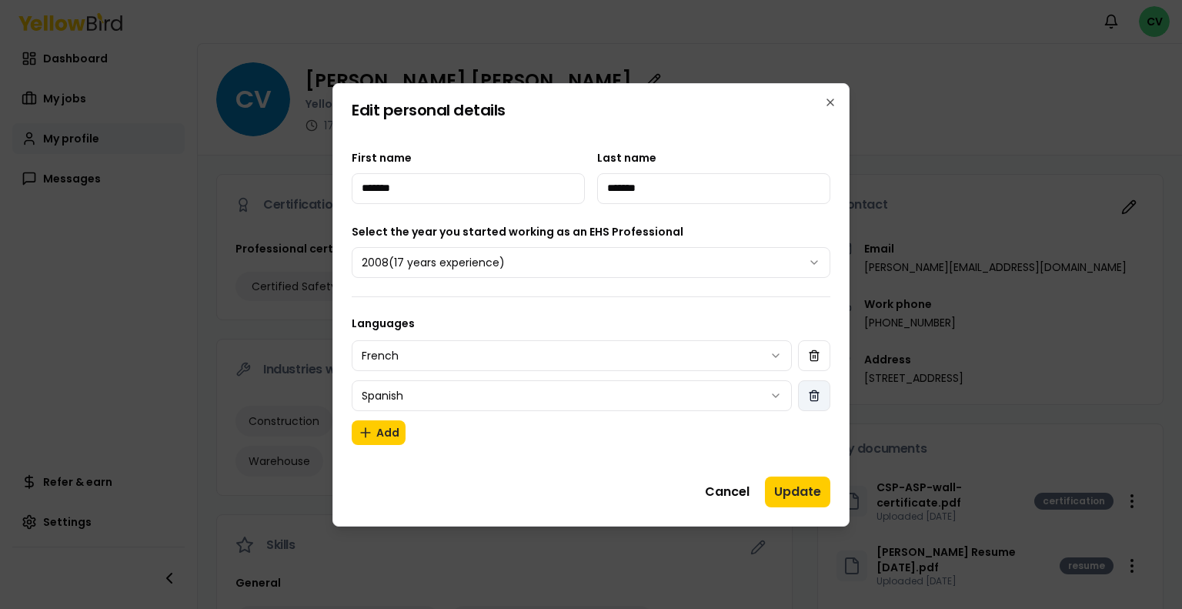
click at [806, 399] on button "button" at bounding box center [814, 395] width 32 height 31
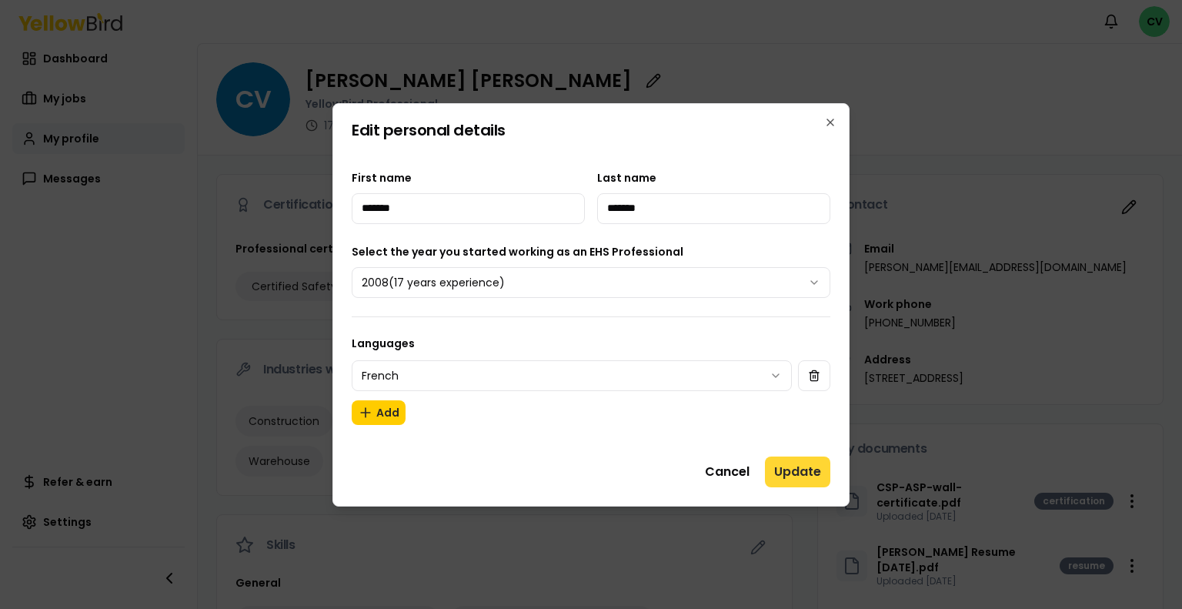
click at [807, 469] on button "Update" at bounding box center [797, 471] width 65 height 31
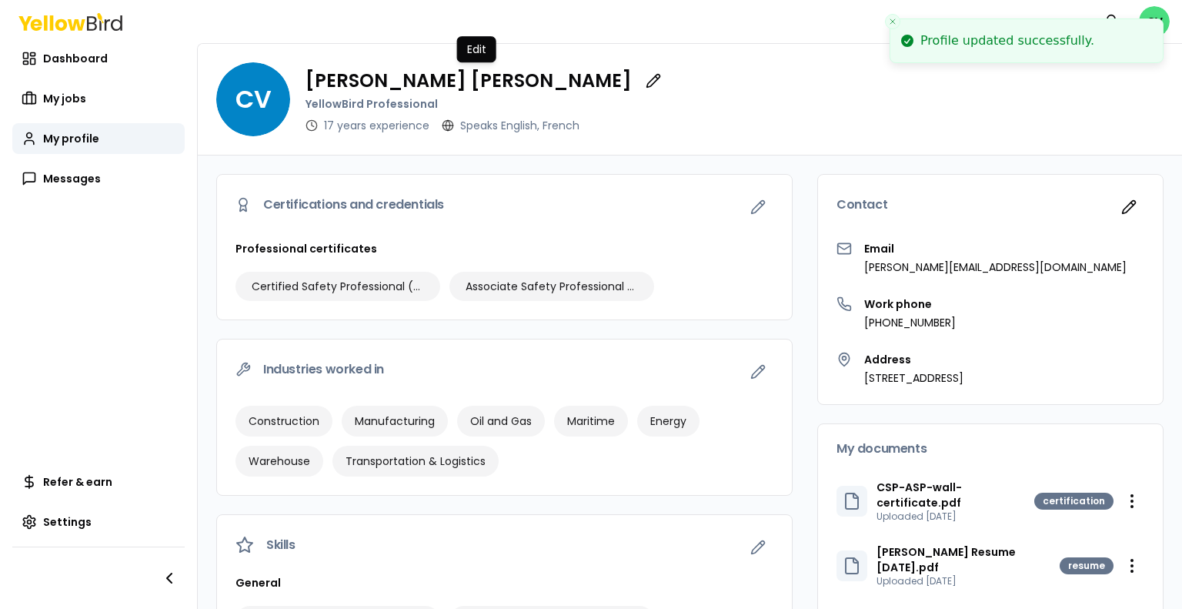
click at [652, 156] on div "Certifications and credentials Professional certificates Certified Safety Profe…" at bounding box center [690, 584] width 984 height 859
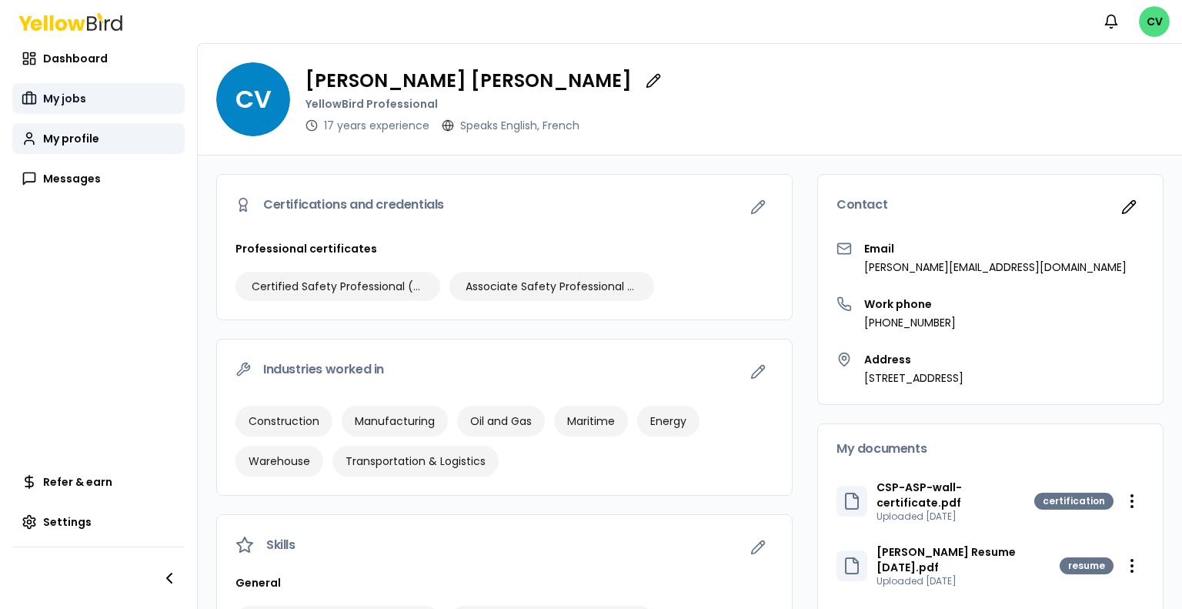
click at [105, 95] on link "My jobs" at bounding box center [98, 98] width 172 height 31
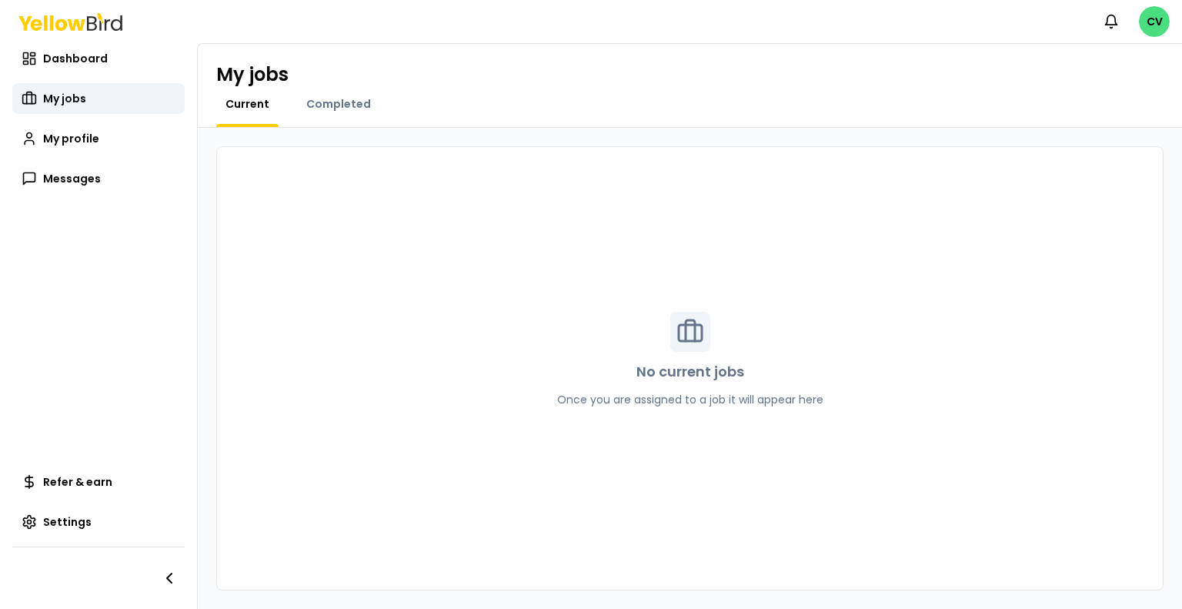
click at [748, 356] on div "No current jobs Once you are assigned to a job it will appear here" at bounding box center [690, 369] width 303 height 114
click at [109, 172] on link "Messages" at bounding box center [98, 178] width 172 height 31
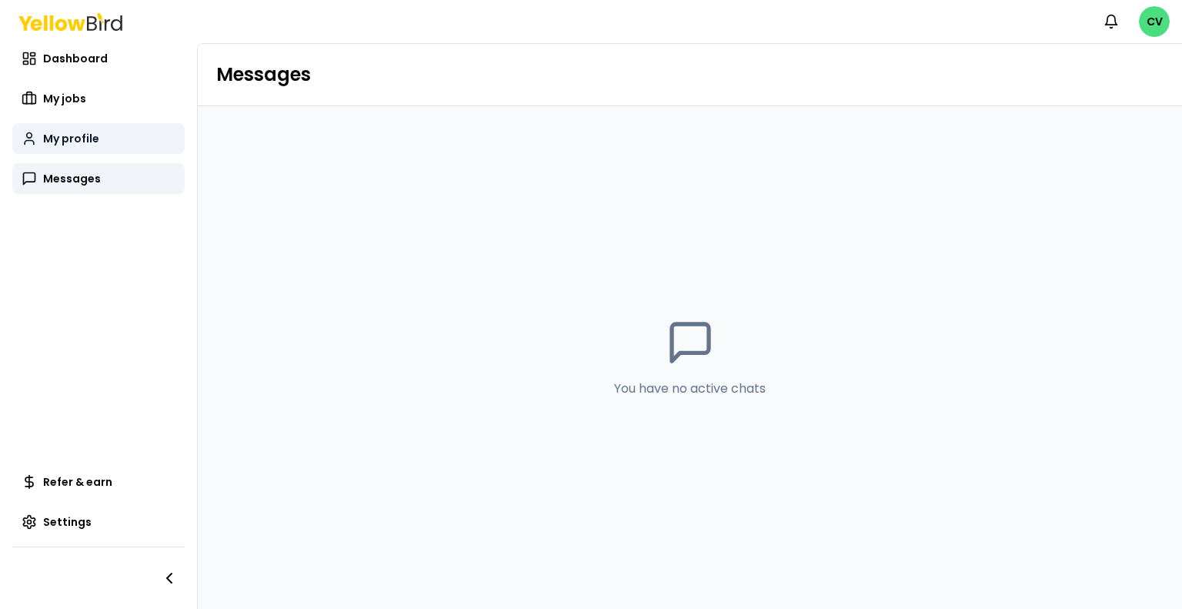
click at [115, 148] on link "My profile" at bounding box center [98, 138] width 172 height 31
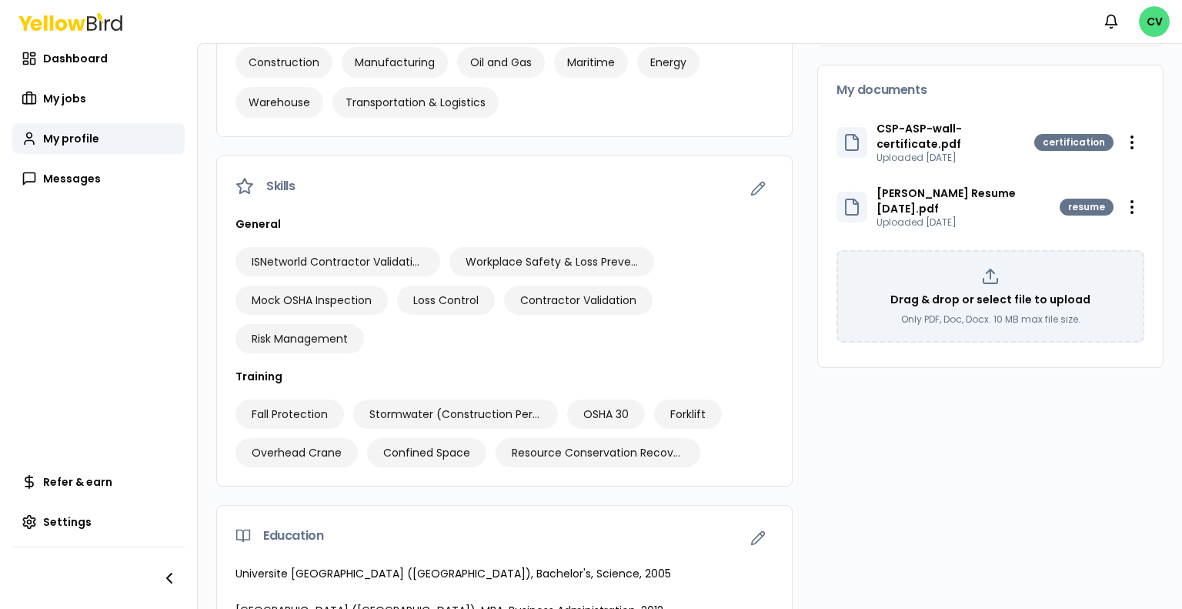
scroll to position [402, 0]
